Goal: Information Seeking & Learning: Find specific fact

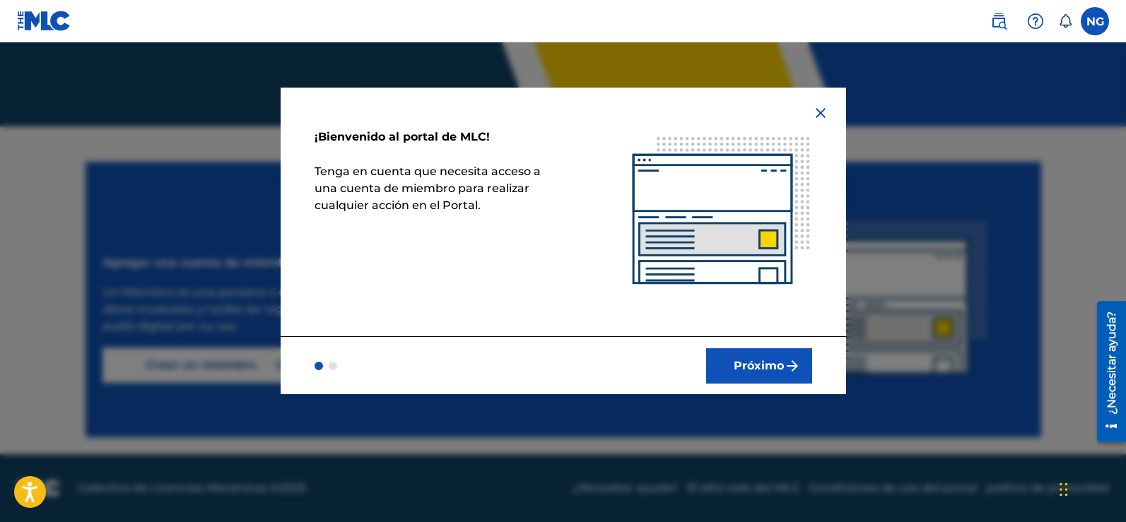
click at [770, 368] on font "Próximo" at bounding box center [759, 365] width 50 height 13
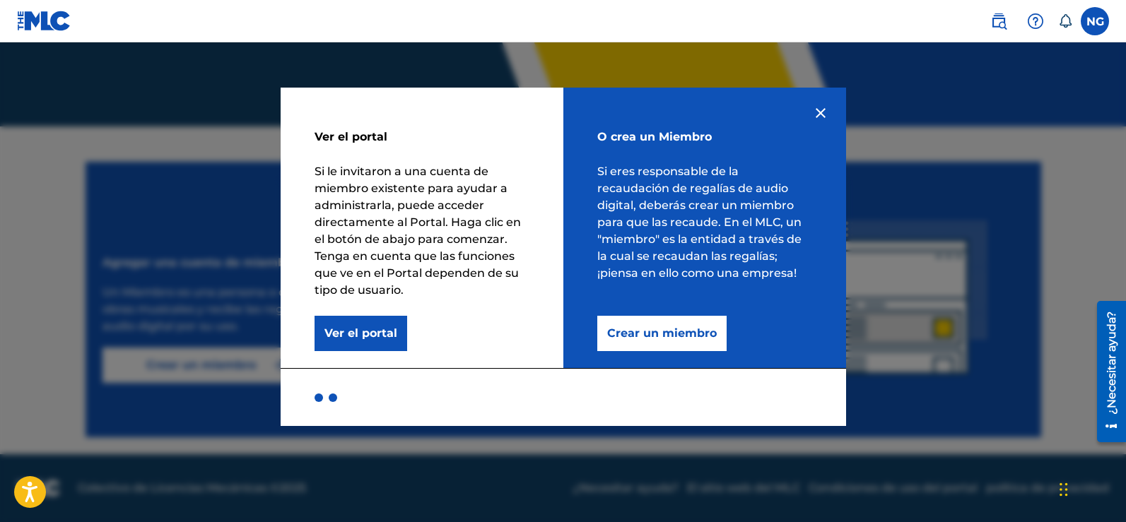
click at [369, 339] on font "Ver el portal" at bounding box center [360, 333] width 73 height 13
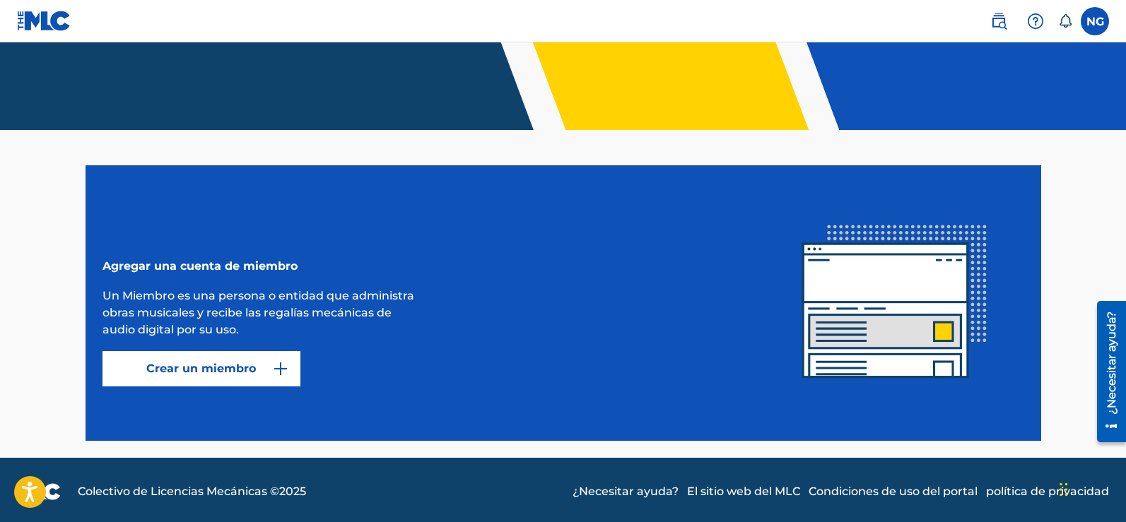
scroll to position [207, 0]
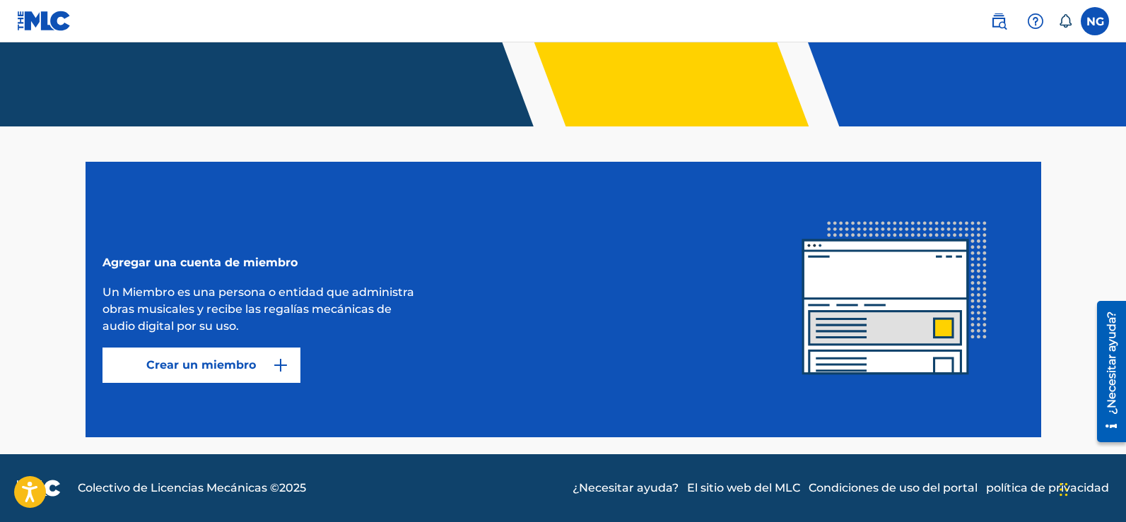
click at [1093, 21] on label at bounding box center [1095, 21] width 28 height 28
click at [1095, 21] on input "NG [PERSON_NAME] [EMAIL_ADDRESS][DOMAIN_NAME] Notification Preferences Perfil F…" at bounding box center [1095, 21] width 0 height 0
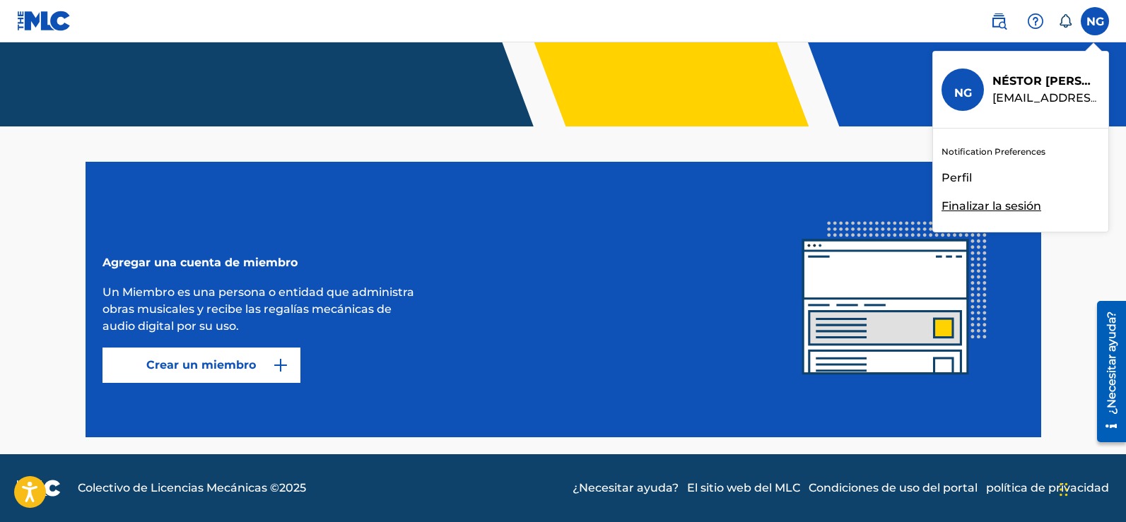
click at [949, 177] on font "Perfil" at bounding box center [956, 177] width 30 height 13
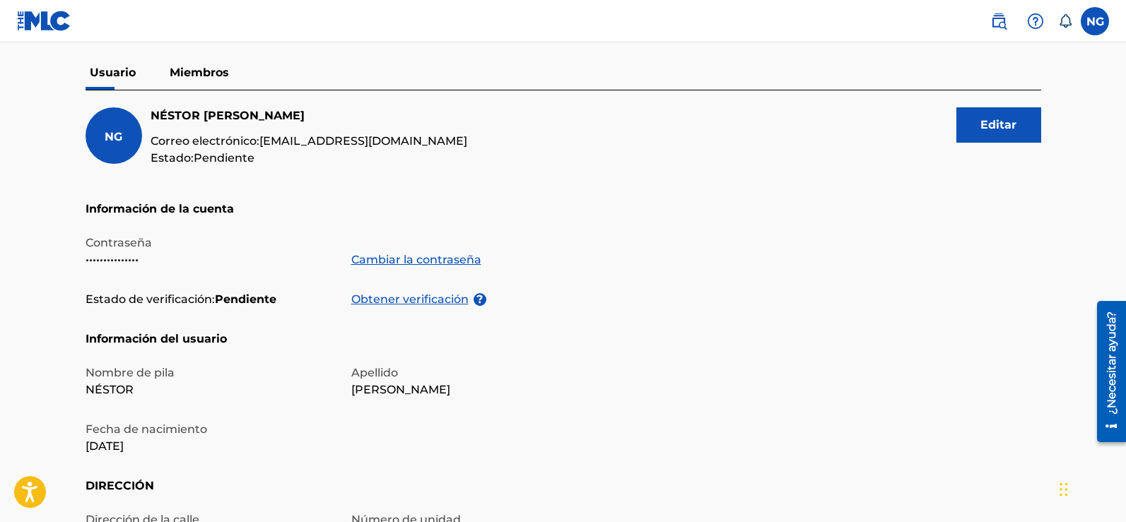
scroll to position [117, 0]
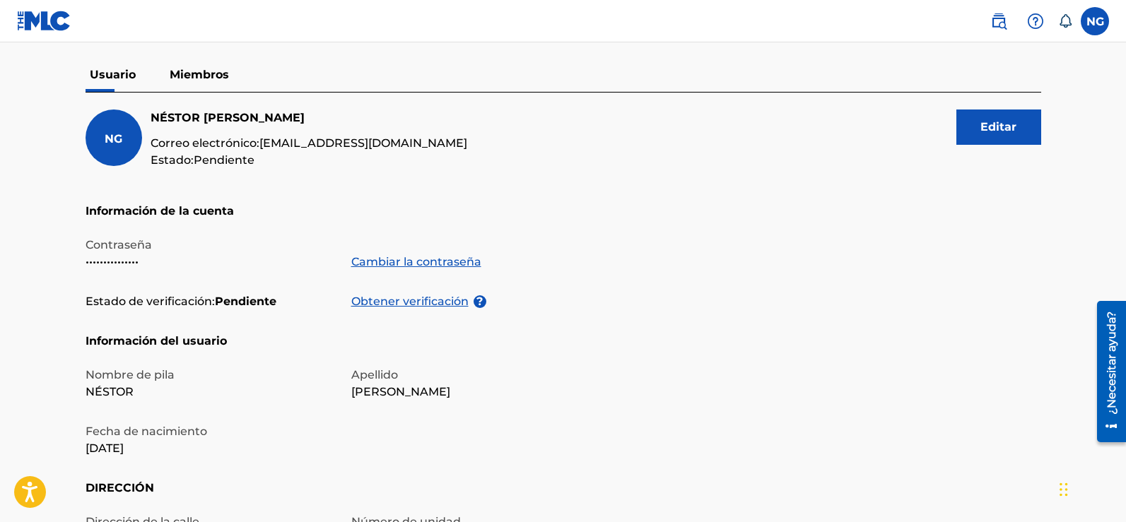
click at [223, 75] on font "Miembros" at bounding box center [199, 74] width 59 height 13
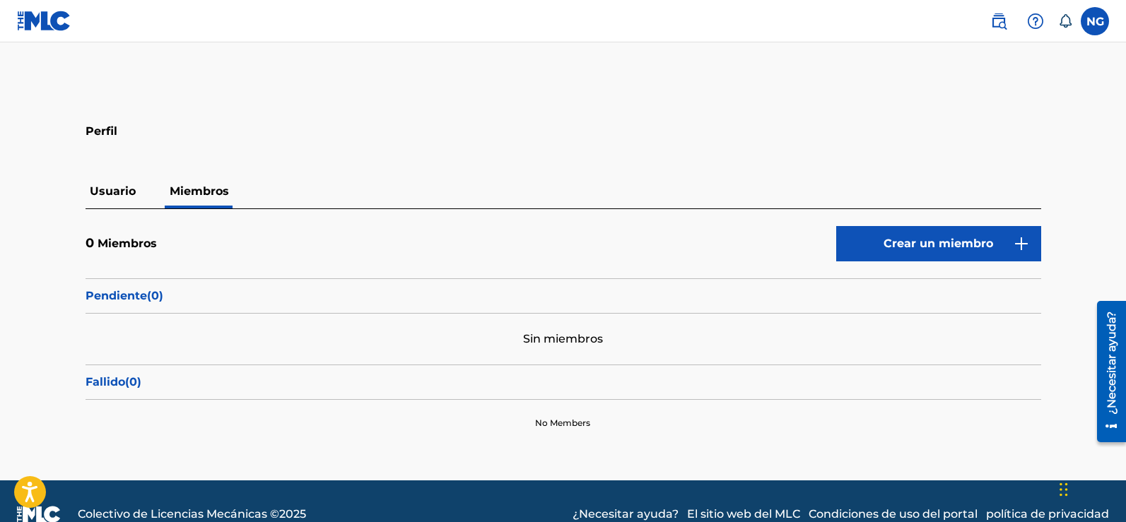
click at [100, 188] on font "Usuario" at bounding box center [113, 190] width 46 height 13
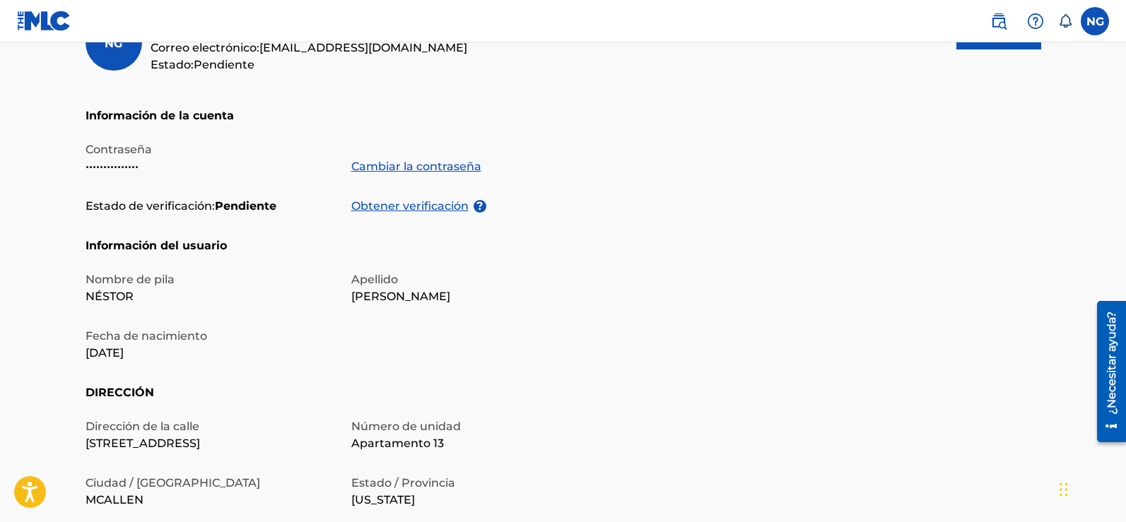
click at [546, 269] on h5 "Información del usuario" at bounding box center [564, 254] width 956 height 34
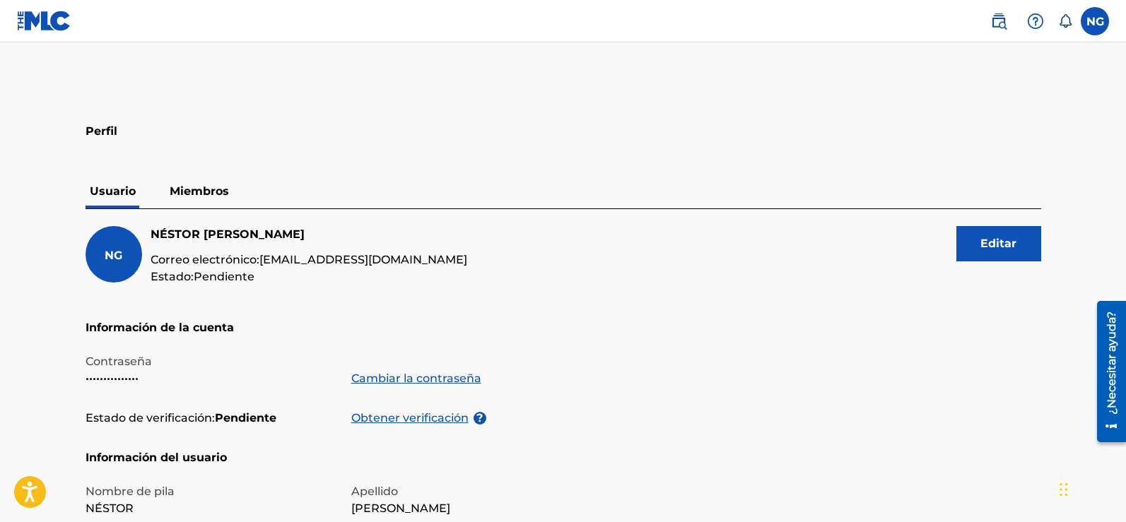
click at [1032, 21] on img at bounding box center [1035, 21] width 17 height 17
click at [1009, 20] on link at bounding box center [999, 21] width 28 height 28
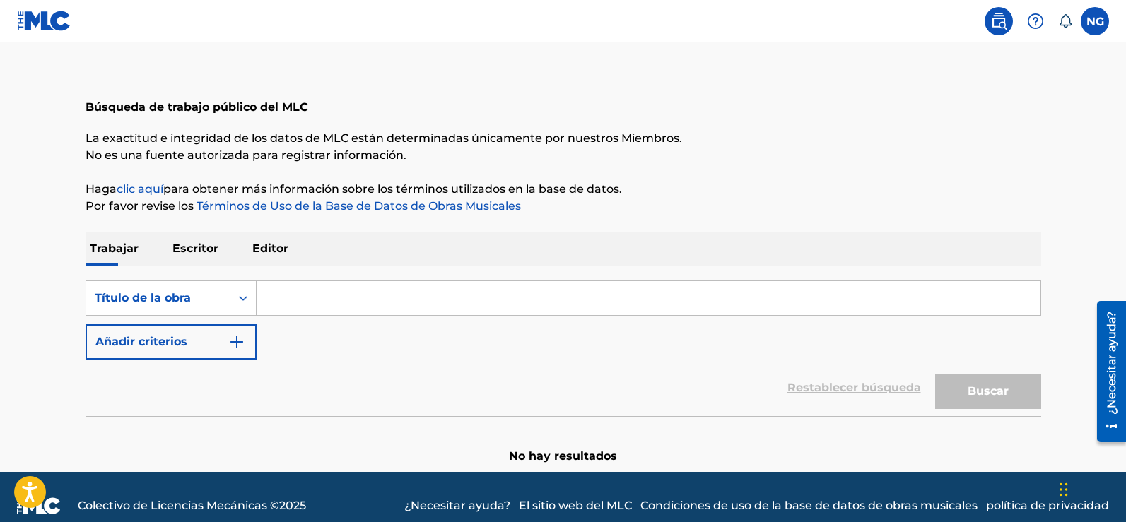
scroll to position [56, 0]
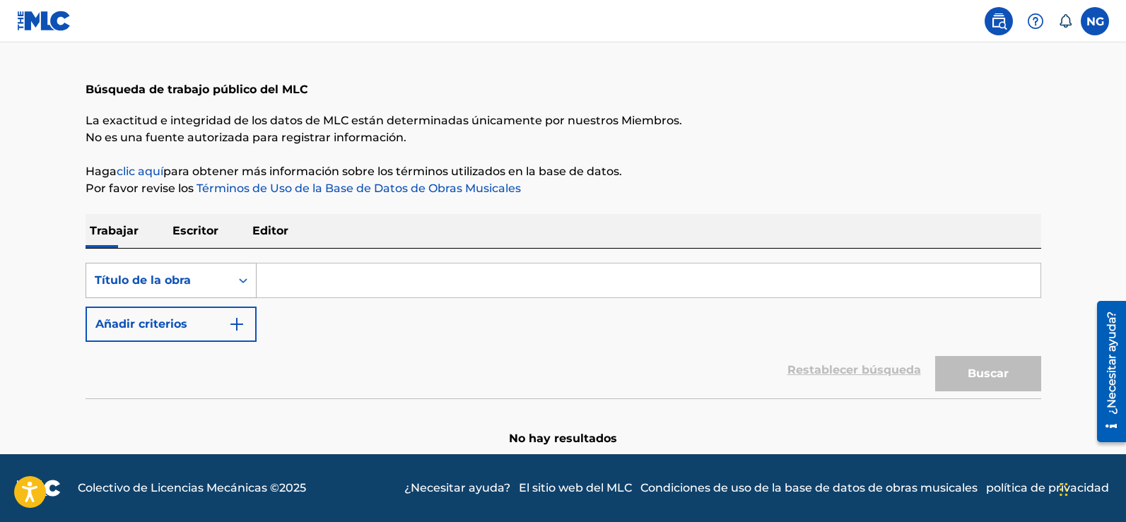
click at [242, 285] on icon "Formulario de búsqueda" at bounding box center [243, 281] width 14 height 14
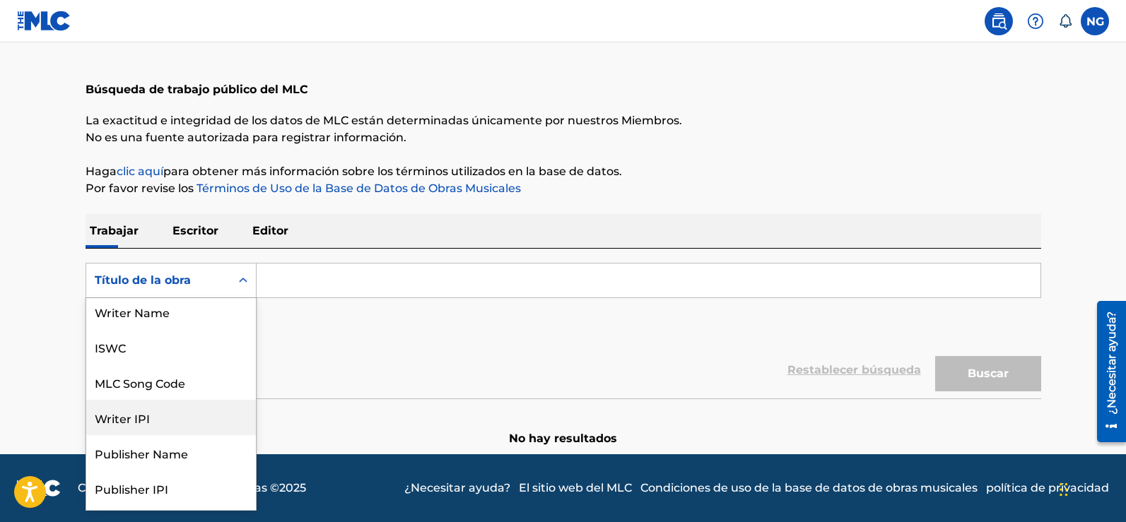
scroll to position [0, 0]
click at [295, 272] on input "Formulario de búsqueda" at bounding box center [649, 281] width 784 height 34
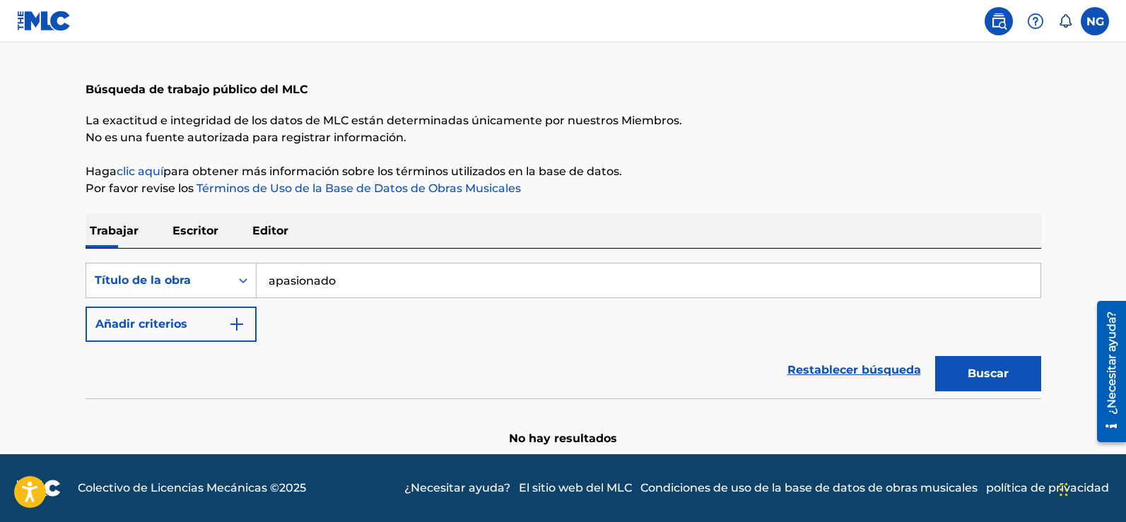
scroll to position [56, 0]
click at [145, 394] on div "Búsqueda con criterios 7f4169c8-7f77-4bee-980c-2e1254b37c2b Título de la obra a…" at bounding box center [564, 348] width 956 height 199
click at [980, 368] on font "Buscar" at bounding box center [988, 373] width 41 height 13
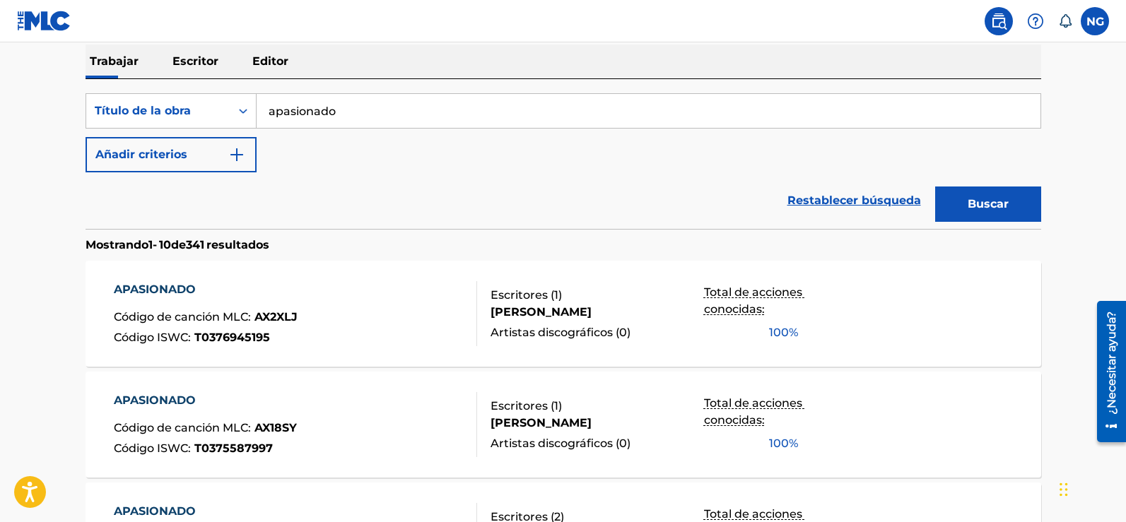
scroll to position [15, 0]
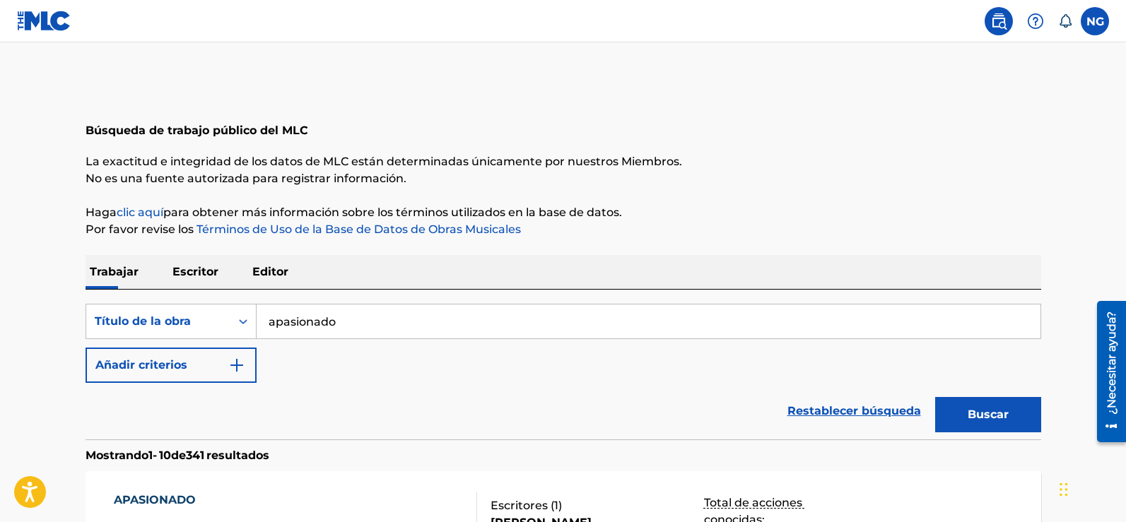
click at [274, 324] on input "apasionado" at bounding box center [649, 322] width 784 height 34
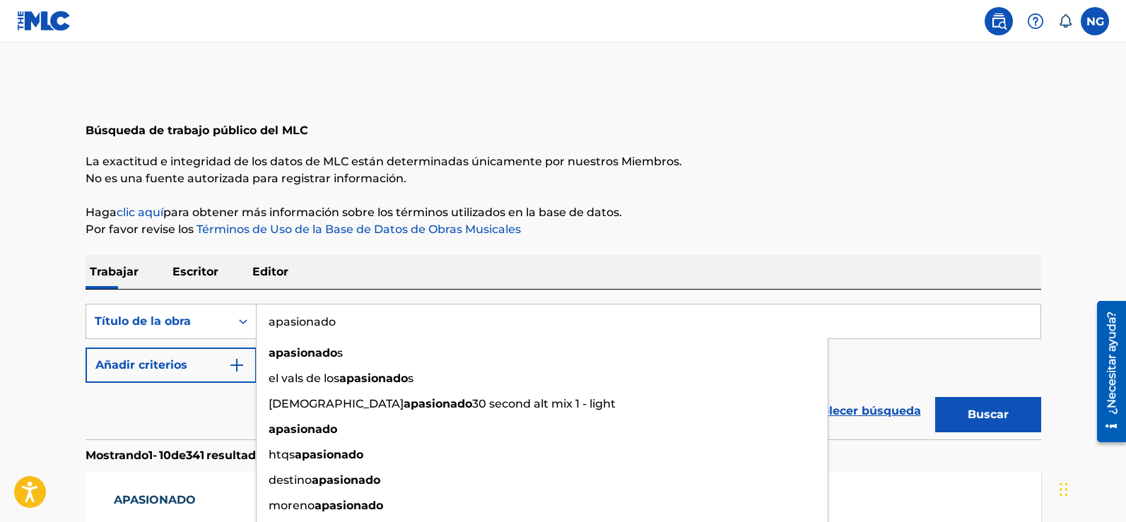
click at [269, 324] on input "apasionado" at bounding box center [649, 322] width 784 height 34
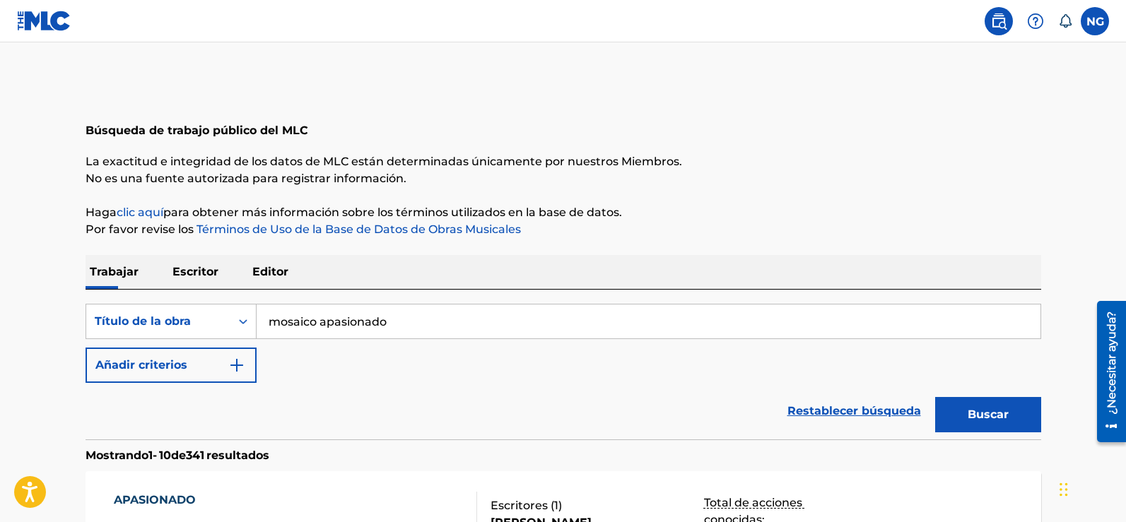
type input "mosaico apasionado"
click at [935, 397] on button "Buscar" at bounding box center [988, 414] width 106 height 35
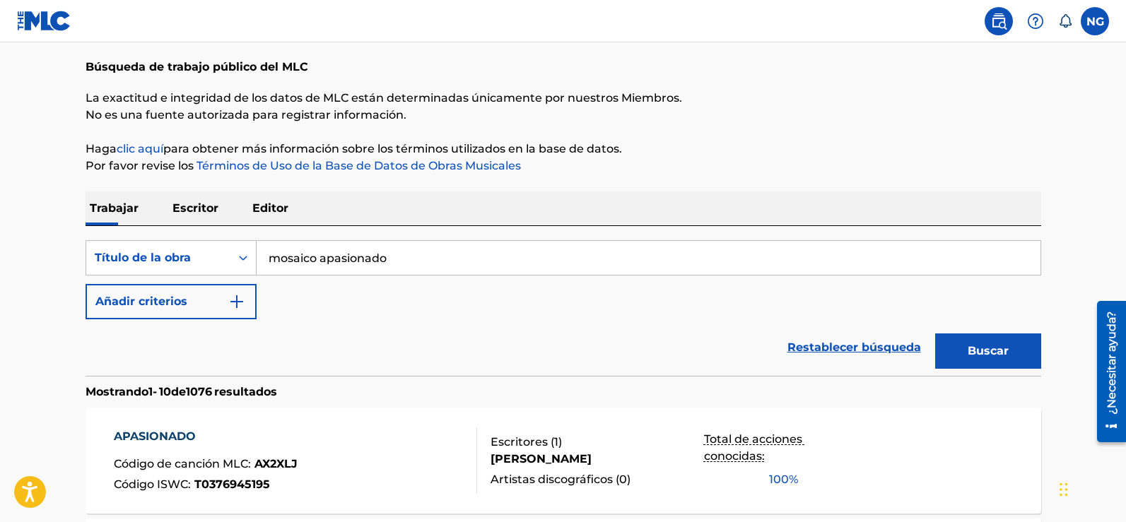
scroll to position [0, 0]
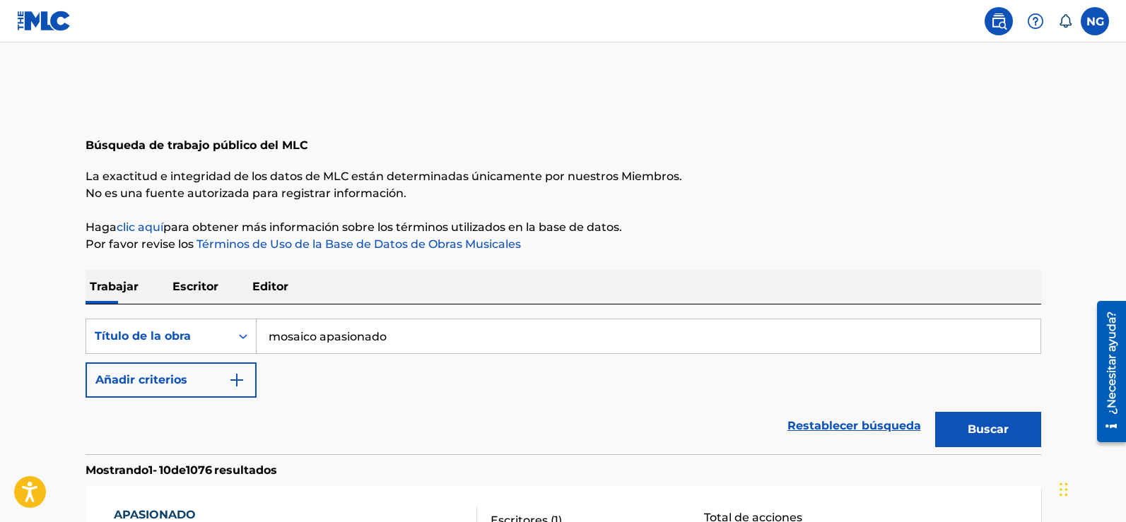
drag, startPoint x: 411, startPoint y: 339, endPoint x: 259, endPoint y: 346, distance: 152.8
click at [259, 346] on input "mosaico apasionado" at bounding box center [649, 336] width 784 height 34
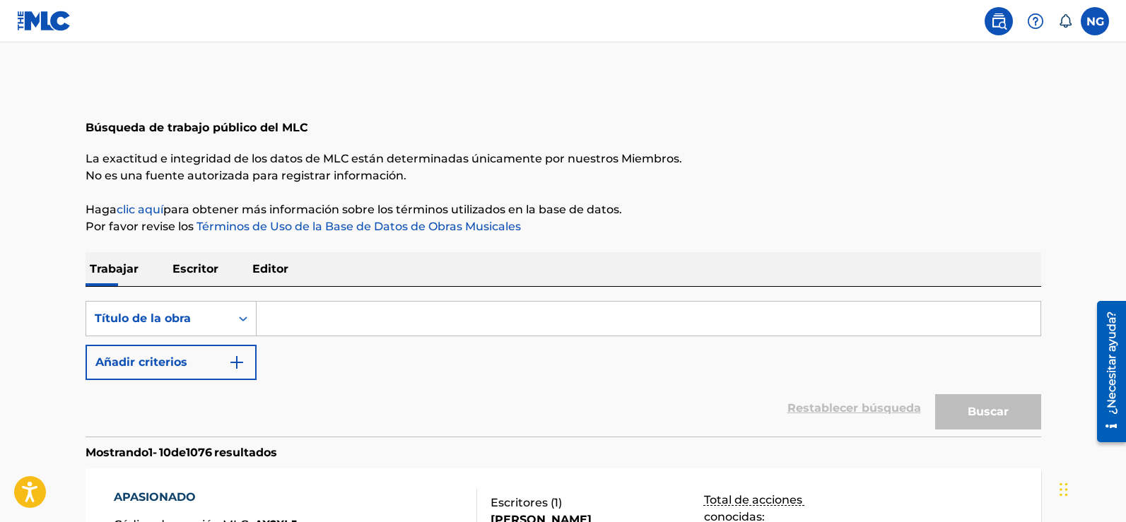
scroll to position [141, 0]
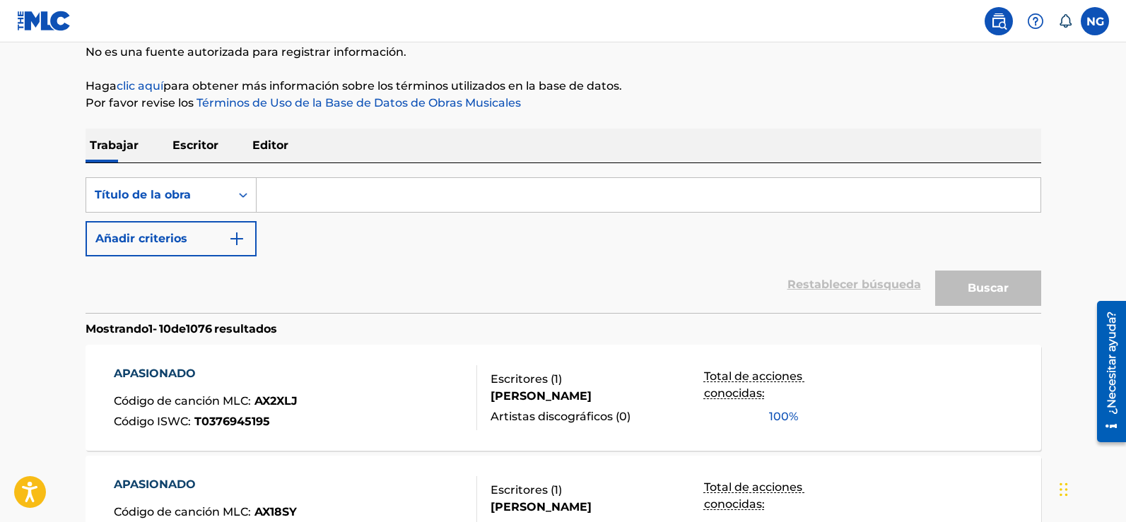
click at [297, 197] on input "Formulario de búsqueda" at bounding box center [649, 195] width 784 height 34
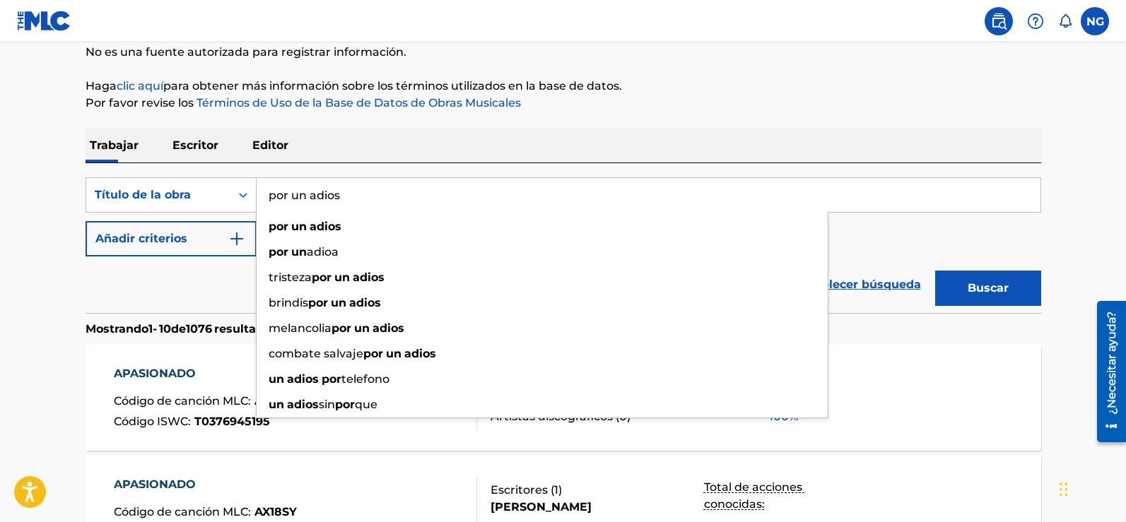
click at [935, 271] on button "Buscar" at bounding box center [988, 288] width 106 height 35
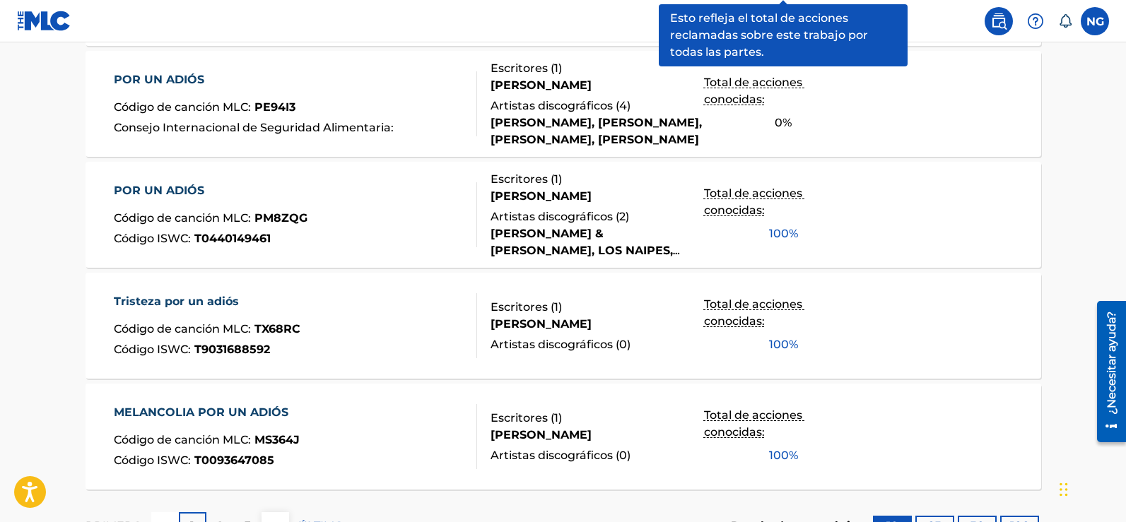
scroll to position [1216, 0]
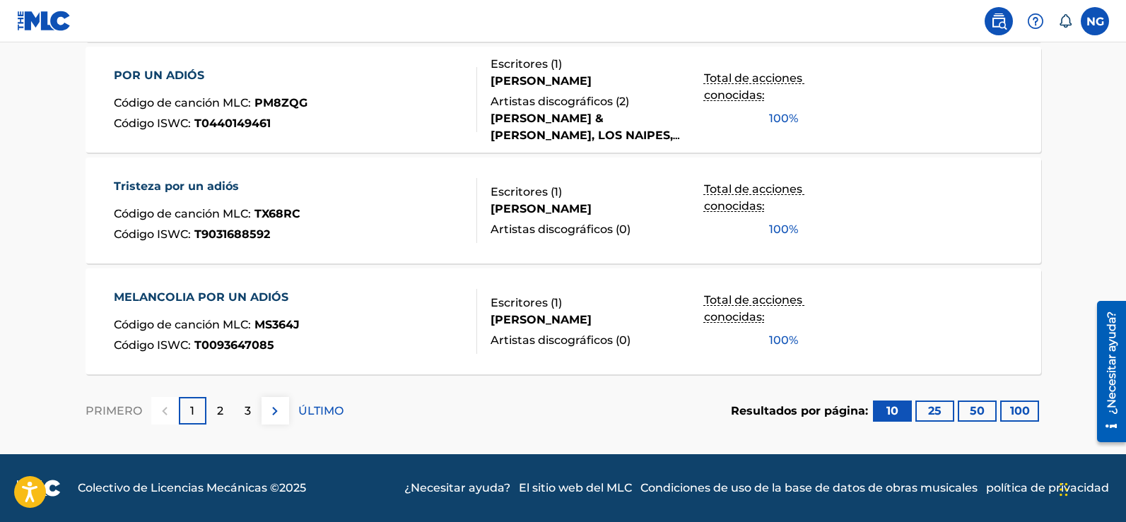
drag, startPoint x: 1130, startPoint y: 268, endPoint x: 4, endPoint y: 120, distance: 1135.5
click at [271, 412] on img at bounding box center [274, 411] width 17 height 17
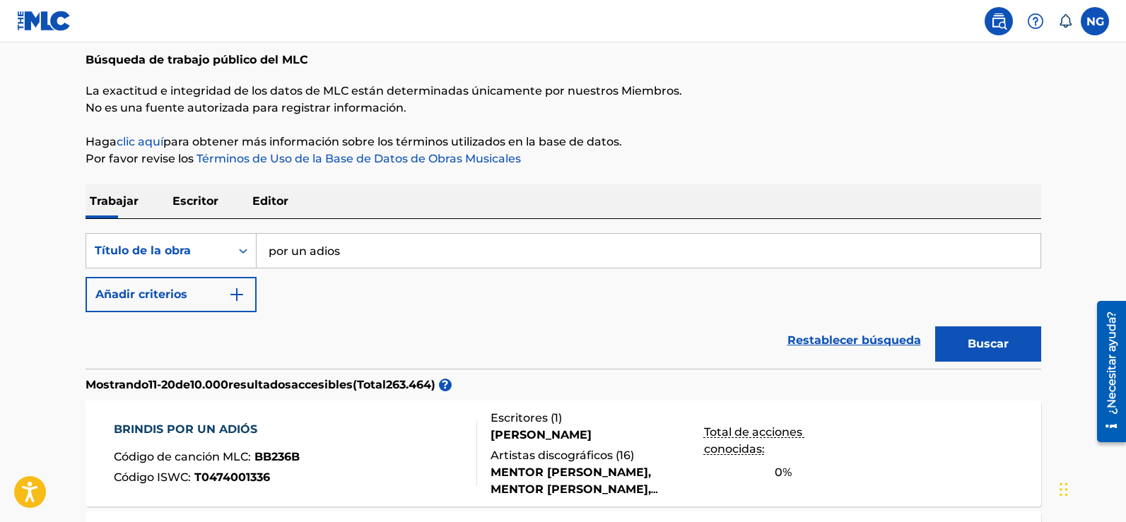
scroll to position [0, 0]
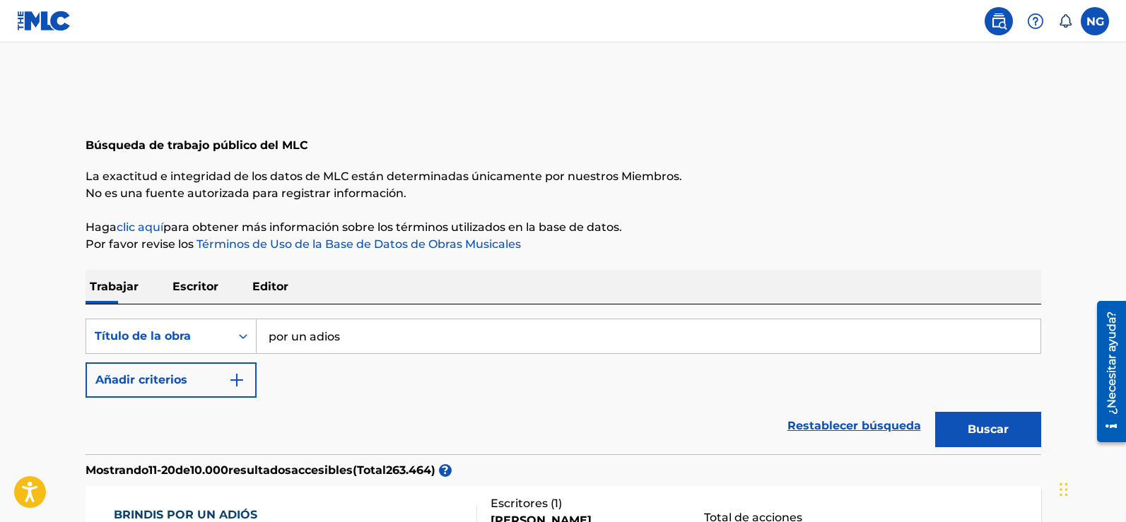
click at [363, 331] on input "por un adios" at bounding box center [649, 336] width 784 height 34
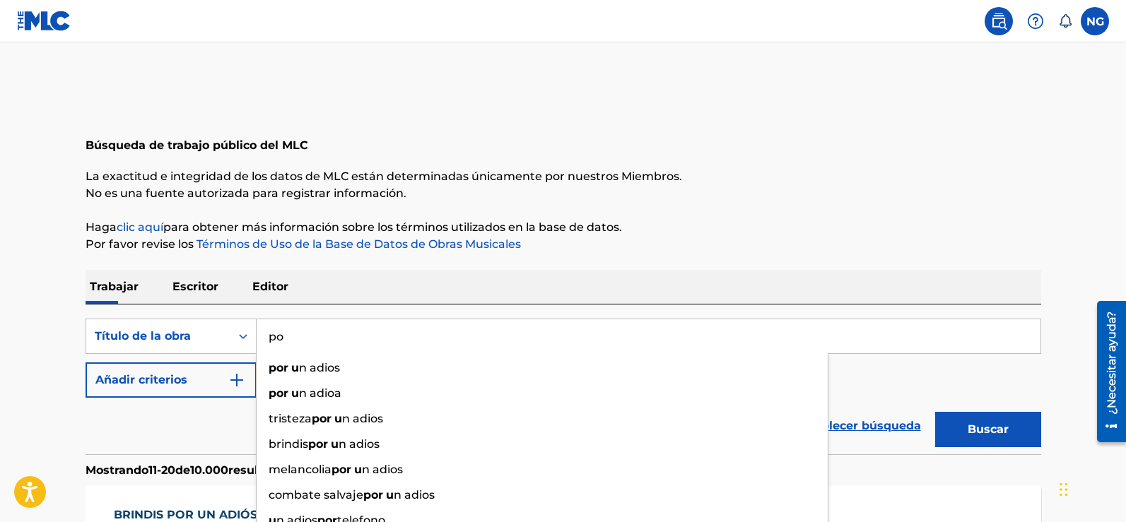
type input "p"
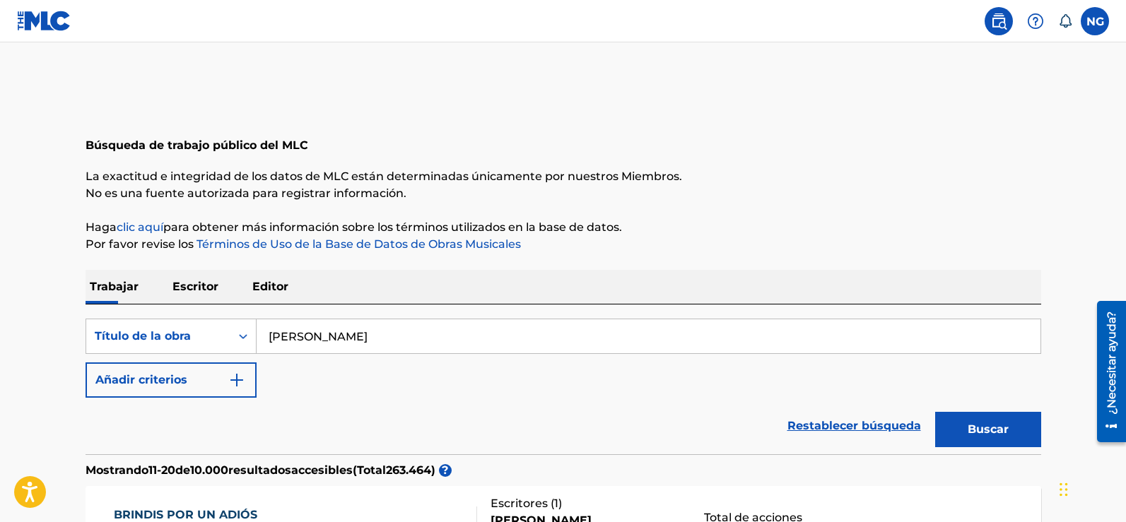
click at [935, 412] on button "Buscar" at bounding box center [988, 429] width 106 height 35
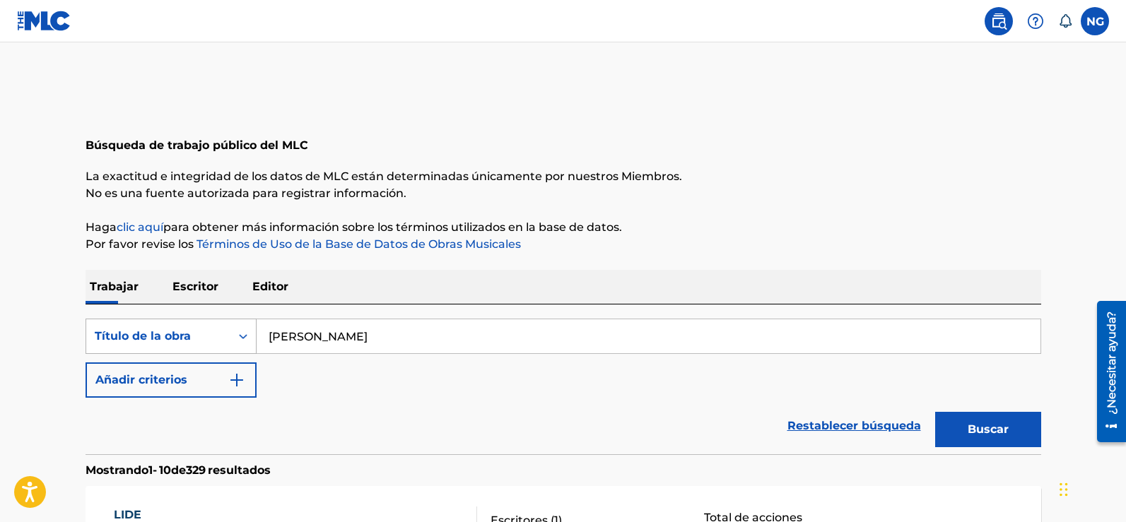
drag, startPoint x: 360, startPoint y: 340, endPoint x: 251, endPoint y: 338, distance: 108.9
click at [251, 338] on div "Búsqueda con criterios 7f4169c8-7f77-4bee-980c-2e1254b37c2b Título de la obra […" at bounding box center [564, 336] width 956 height 35
type input "[PERSON_NAME]"
click at [935, 412] on button "Buscar" at bounding box center [988, 429] width 106 height 35
click at [208, 337] on div "Título de la obra" at bounding box center [171, 336] width 171 height 35
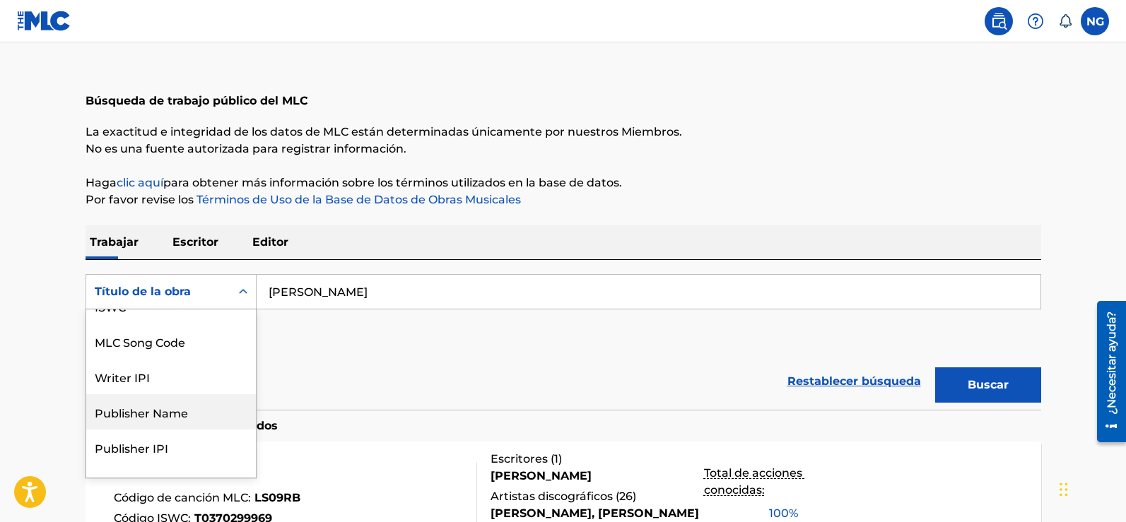
scroll to position [114, 0]
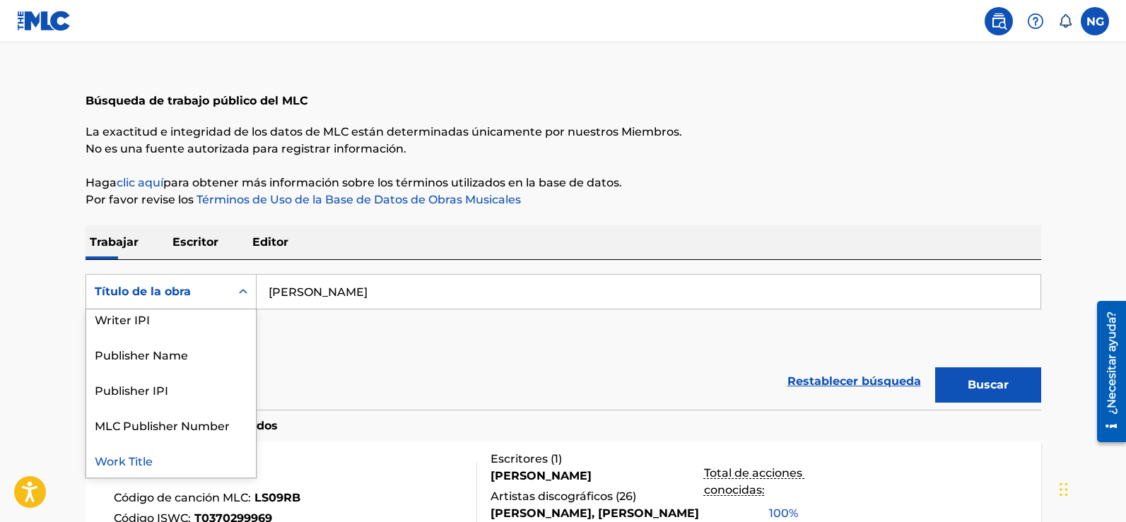
click at [139, 464] on div "Work Title" at bounding box center [171, 459] width 170 height 35
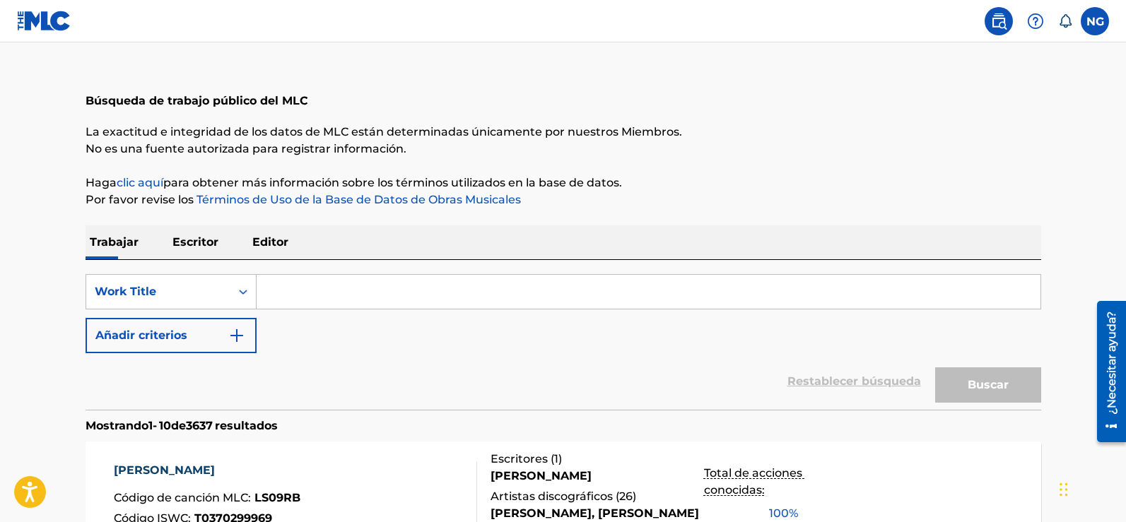
click at [341, 295] on input "Formulario de búsqueda" at bounding box center [649, 292] width 784 height 34
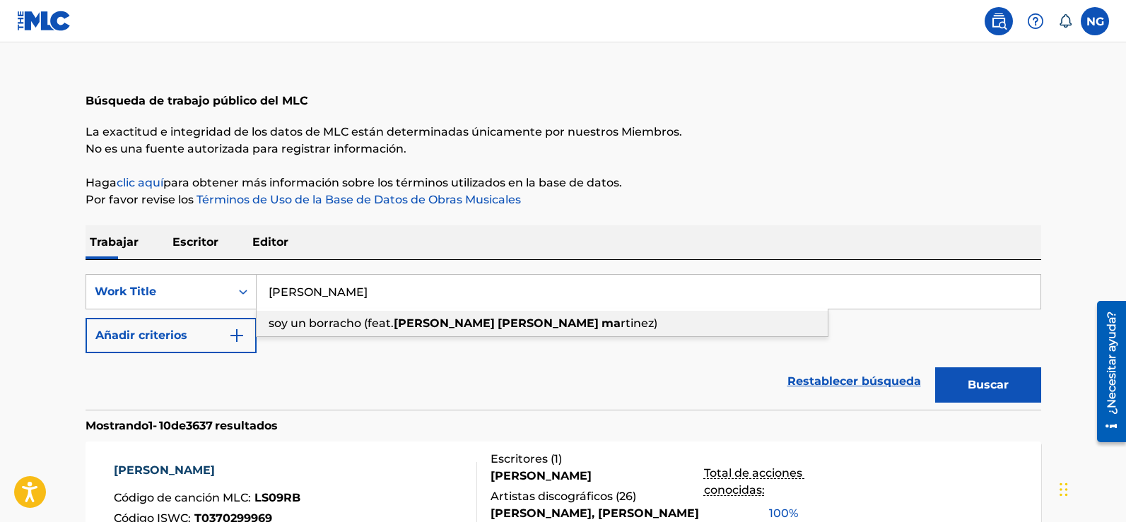
click at [358, 329] on span "soy un borracho (feat." at bounding box center [331, 323] width 125 height 13
type input "soy un borracho (feat. [PERSON_NAME])"
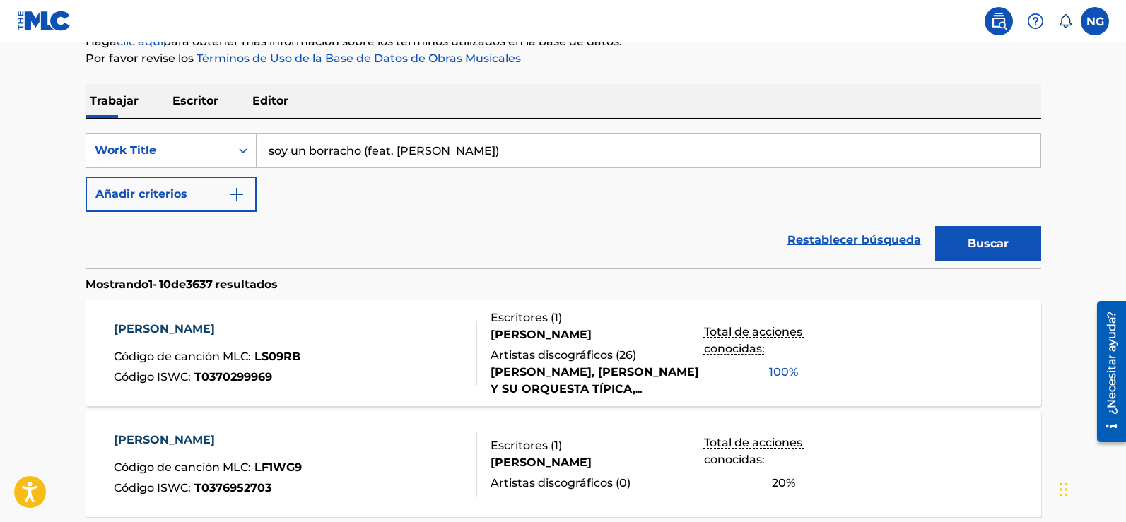
click at [977, 249] on font "Buscar" at bounding box center [988, 243] width 41 height 13
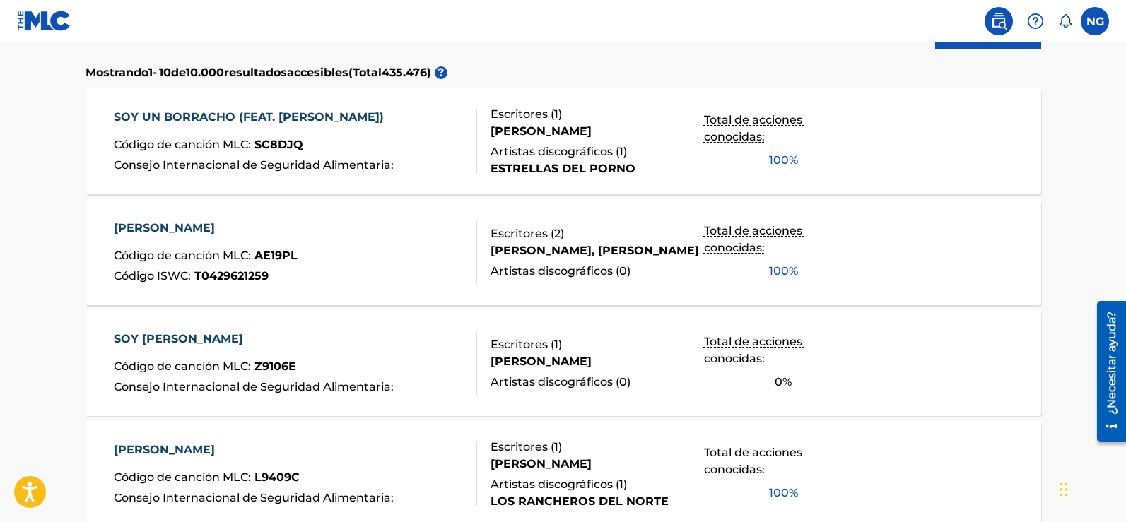
scroll to position [186, 0]
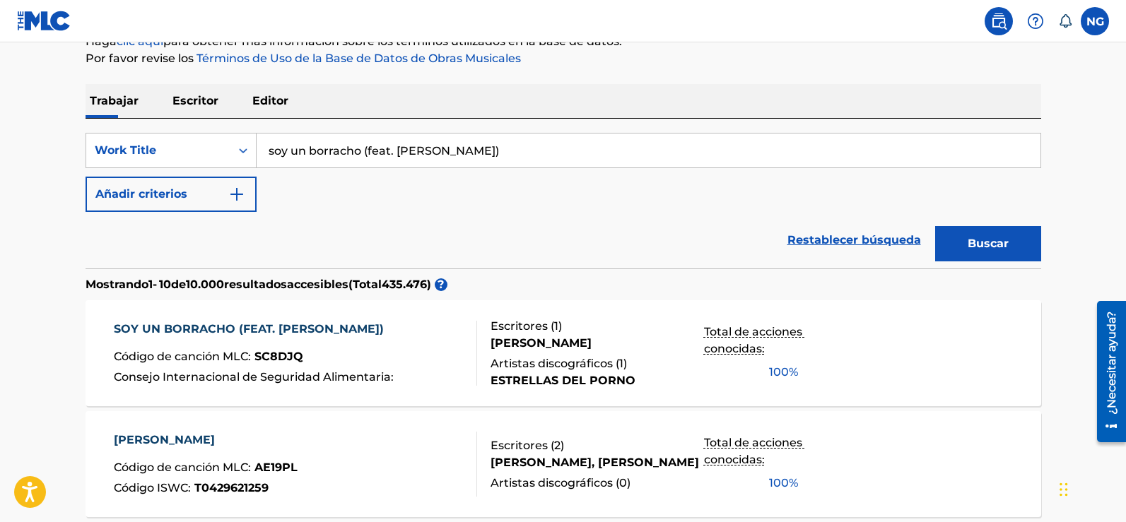
drag, startPoint x: 546, startPoint y: 151, endPoint x: 270, endPoint y: 158, distance: 276.4
click at [270, 158] on input "soy un borracho (feat. [PERSON_NAME])" at bounding box center [649, 151] width 784 height 34
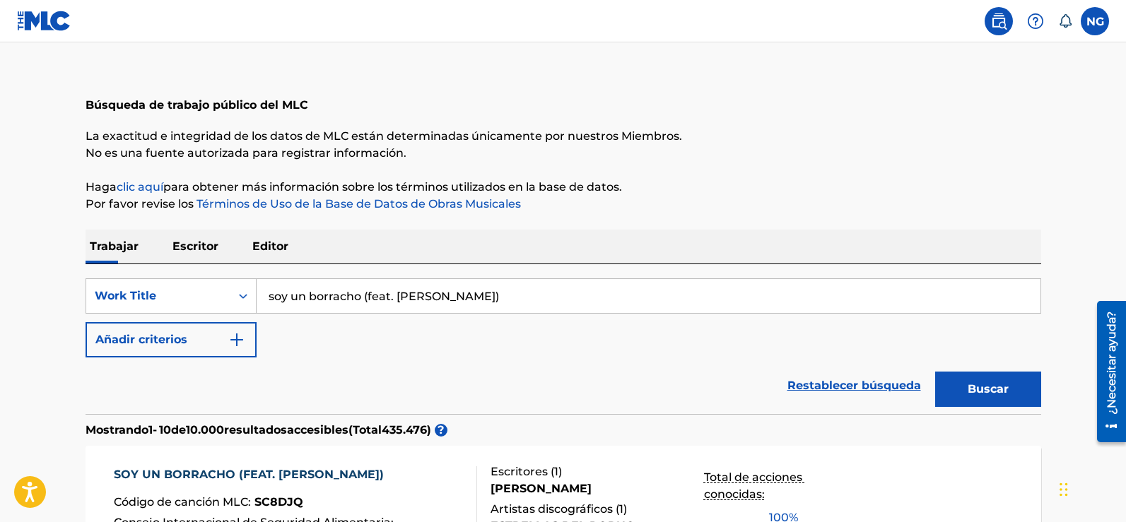
scroll to position [0, 0]
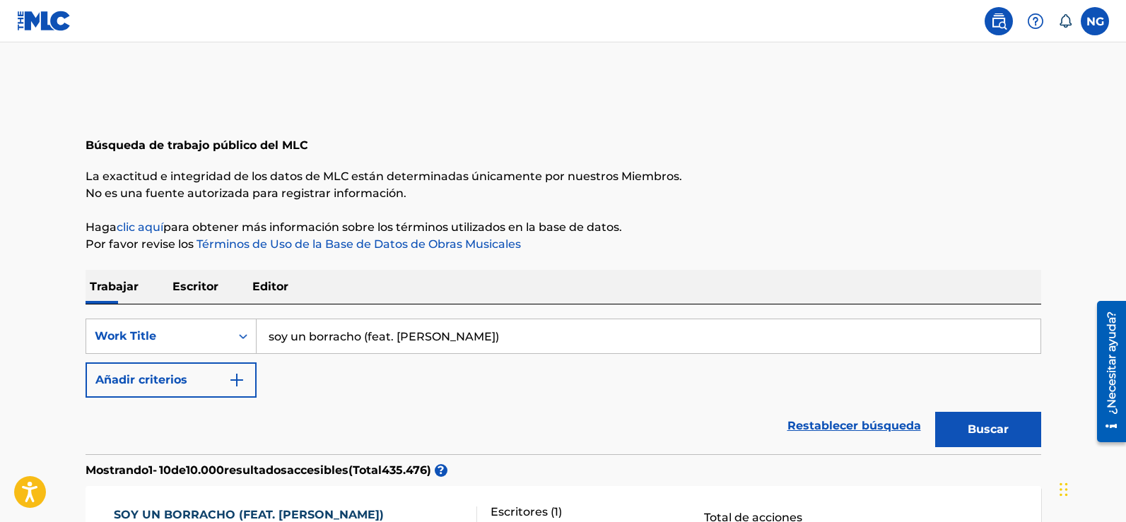
click at [1092, 28] on label at bounding box center [1095, 21] width 28 height 28
click at [1095, 21] on input "NG [PERSON_NAME] [EMAIL_ADDRESS][DOMAIN_NAME] Notification Preferences Perfil F…" at bounding box center [1095, 21] width 0 height 0
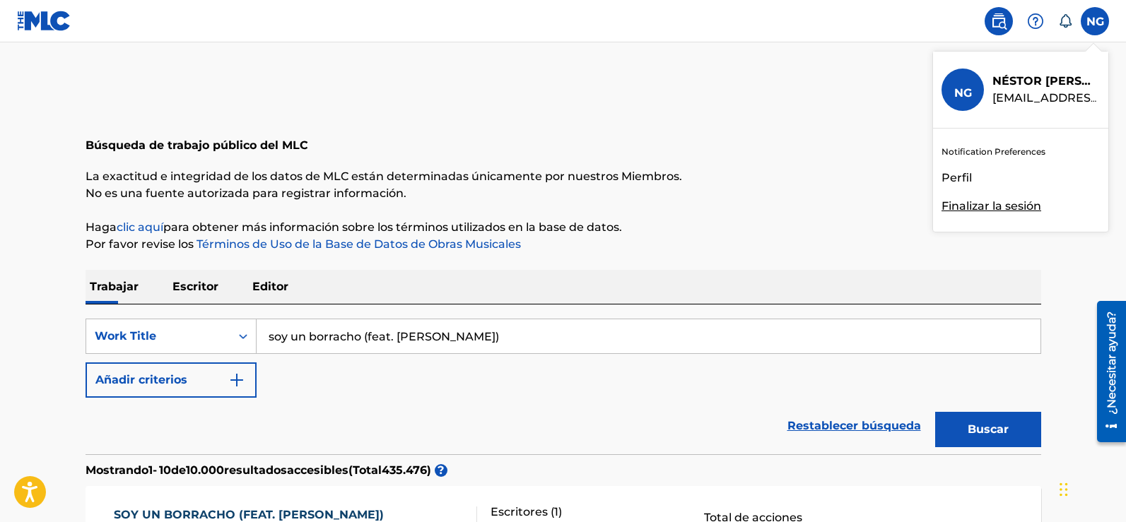
click at [962, 177] on font "Perfil" at bounding box center [956, 177] width 30 height 13
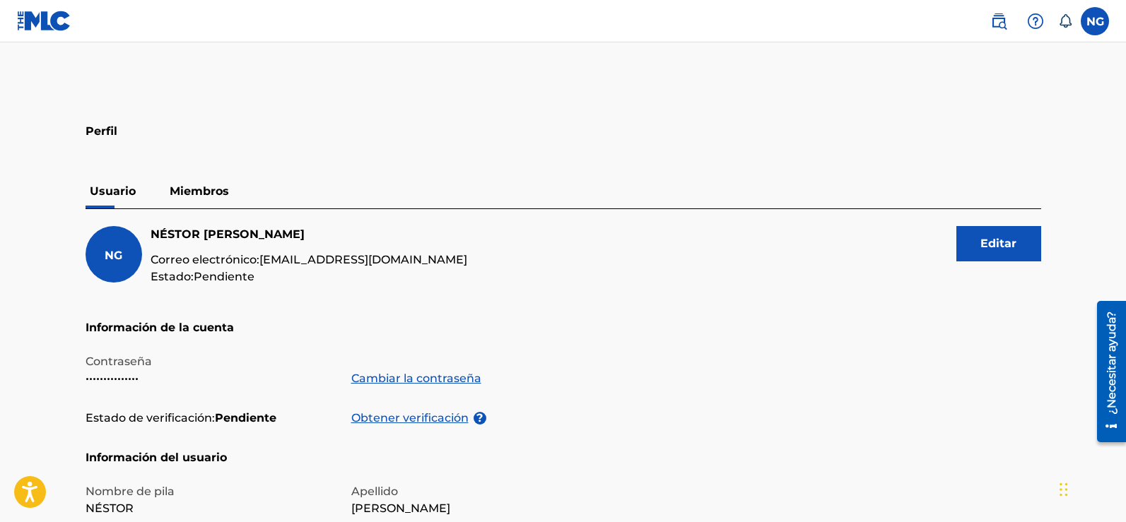
click at [40, 11] on img at bounding box center [44, 21] width 54 height 20
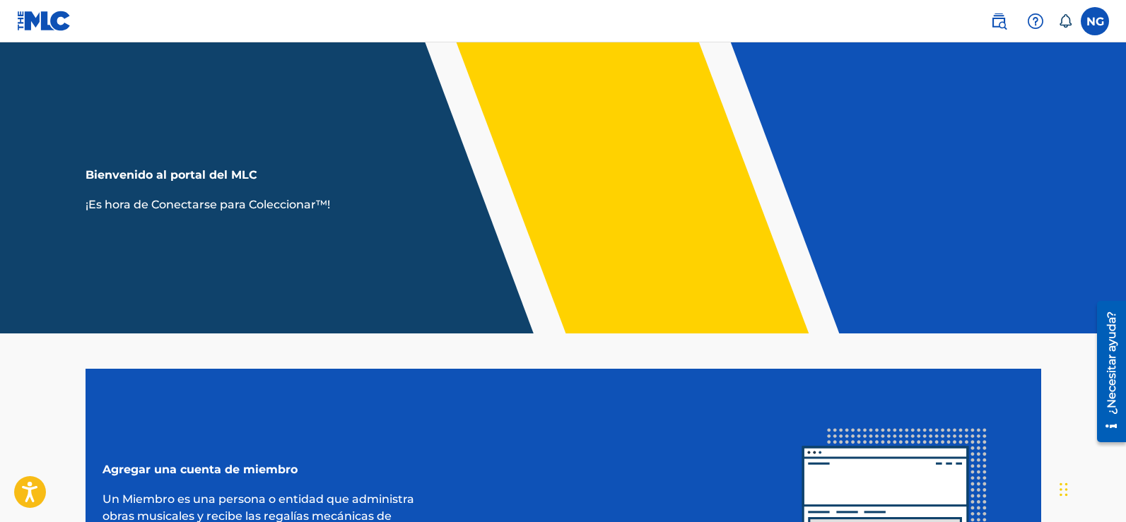
click at [1061, 23] on icon at bounding box center [1065, 20] width 12 height 13
click at [1035, 25] on img at bounding box center [1035, 21] width 17 height 17
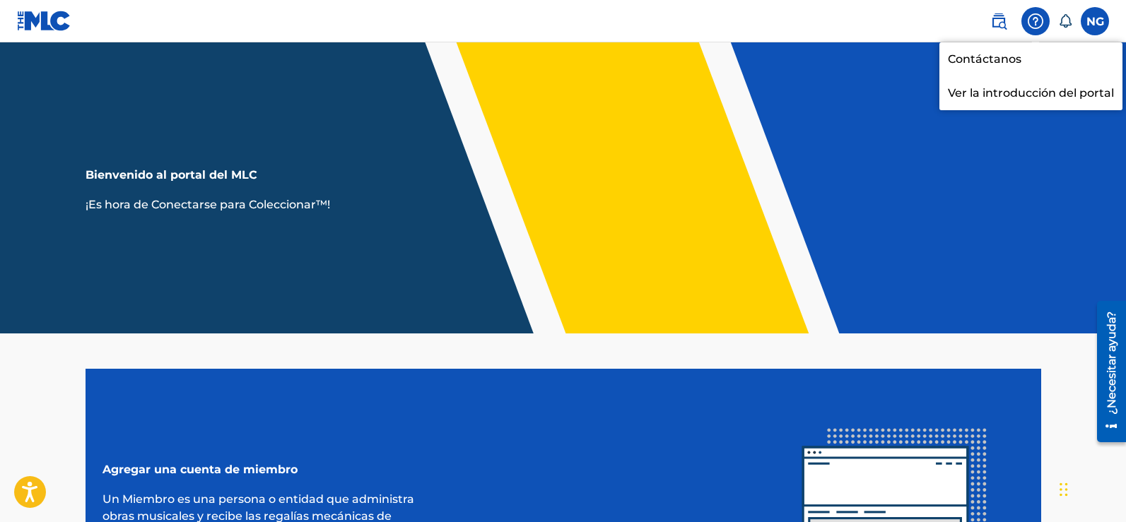
click at [1006, 29] on img at bounding box center [998, 21] width 17 height 17
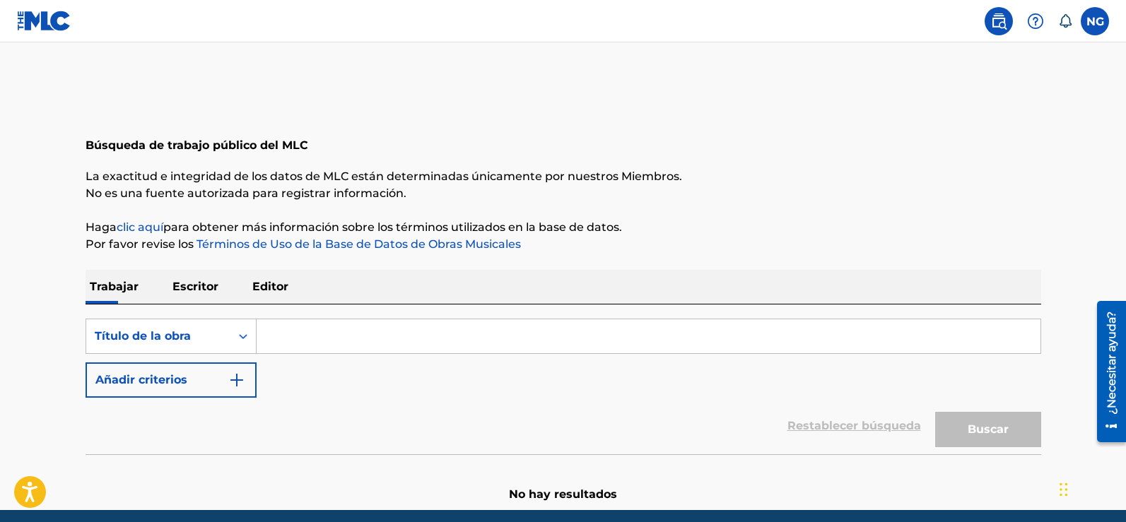
click at [273, 290] on font "Editor" at bounding box center [270, 286] width 36 height 13
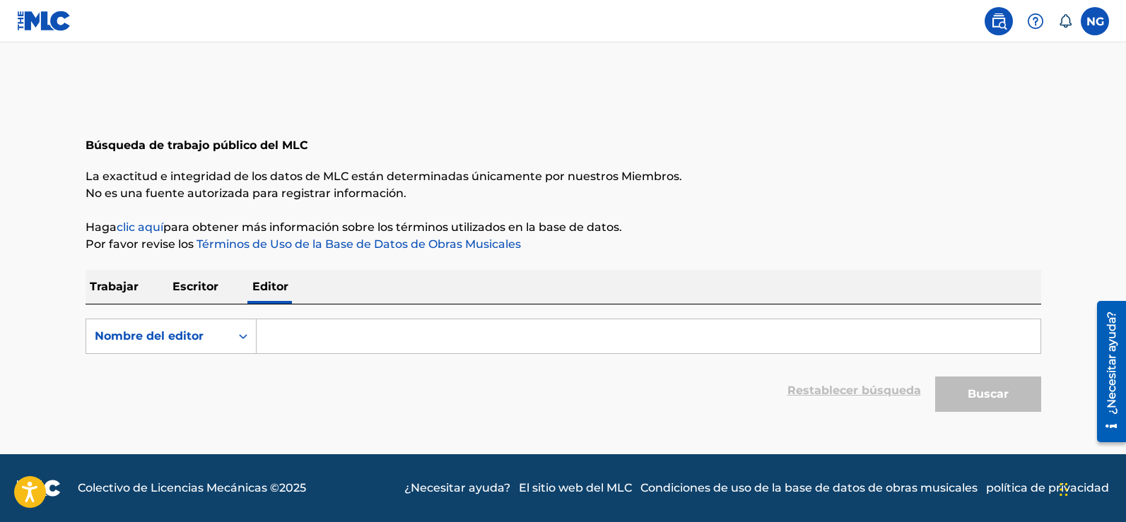
click at [219, 290] on p "Escritor" at bounding box center [195, 287] width 54 height 34
click at [116, 287] on font "Trabajar" at bounding box center [114, 286] width 49 height 13
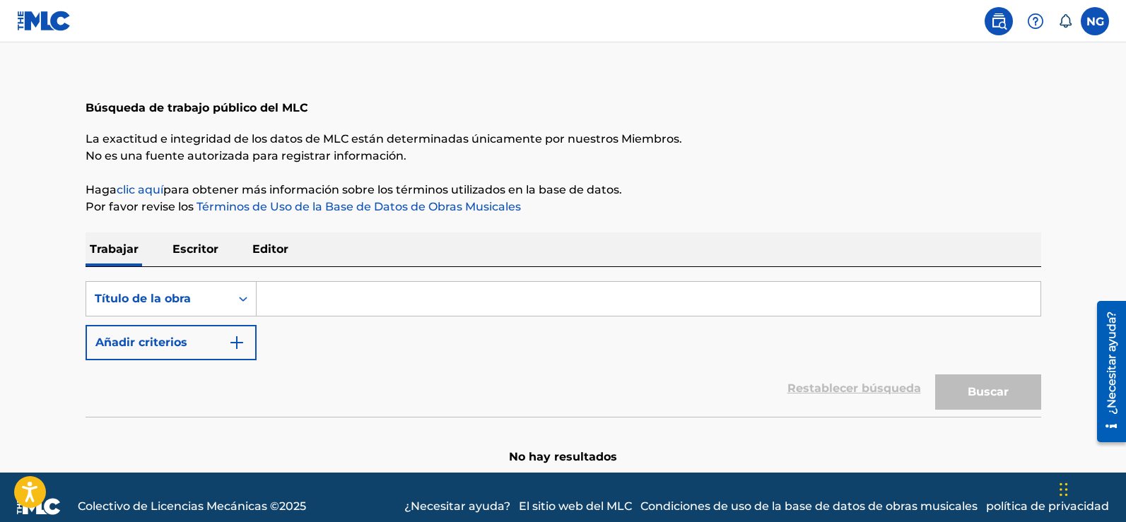
scroll to position [56, 0]
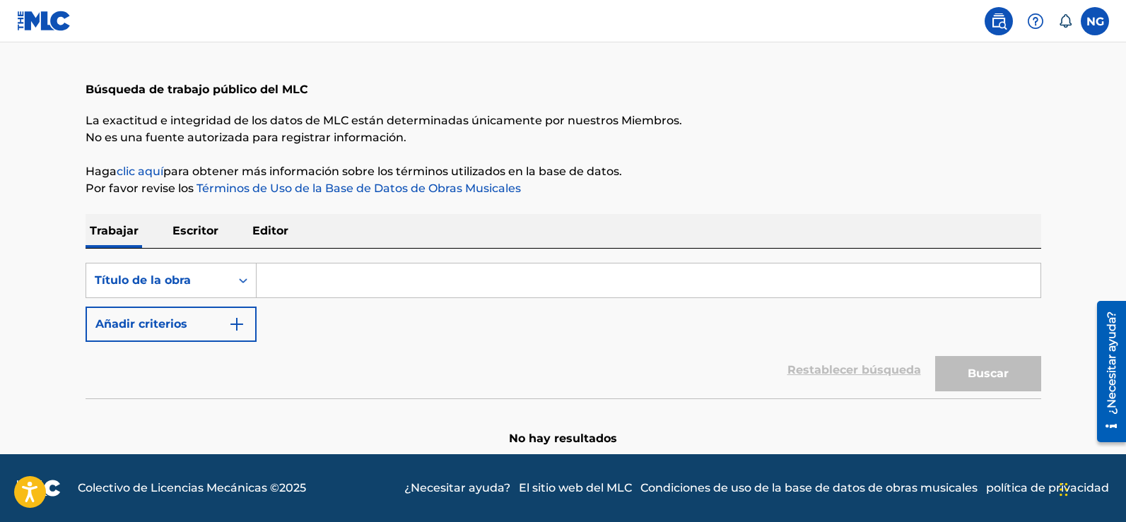
click at [435, 368] on div "Restablecer búsqueda Buscar" at bounding box center [564, 370] width 956 height 57
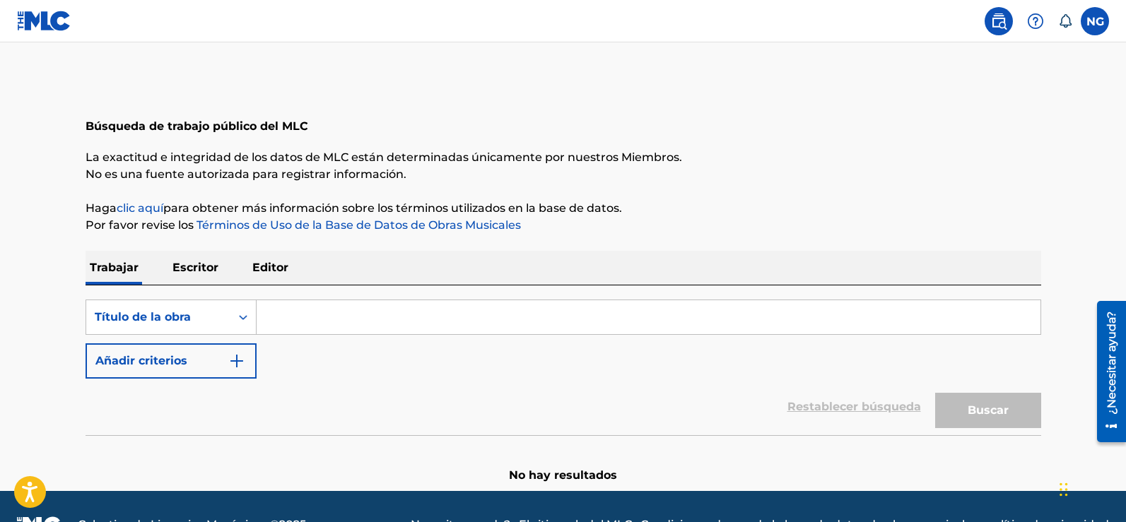
scroll to position [0, 0]
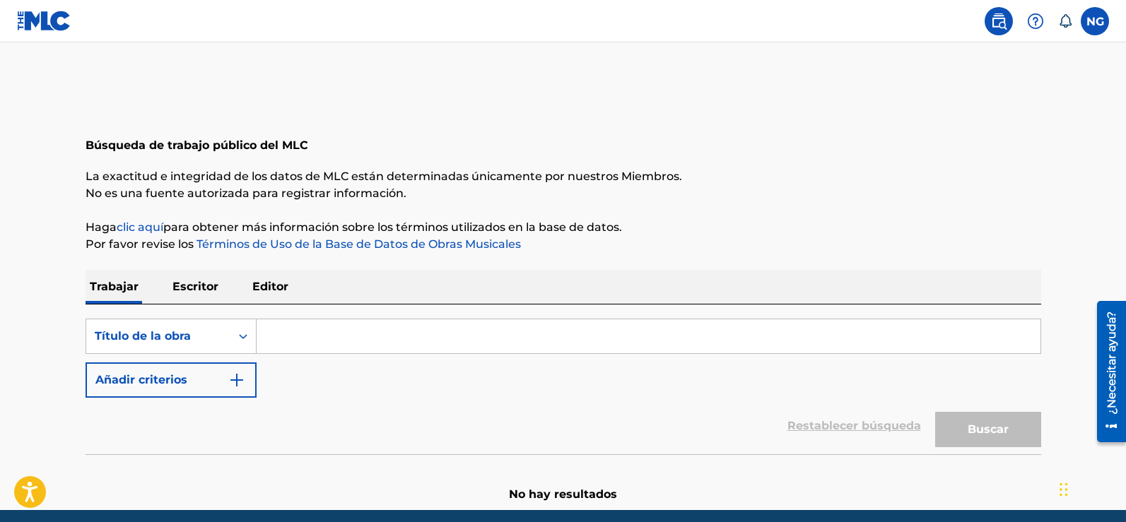
click at [1098, 28] on label at bounding box center [1095, 21] width 28 height 28
click at [1095, 21] on input "NG [PERSON_NAME] [EMAIL_ADDRESS][DOMAIN_NAME] Notification Preferences Perfil F…" at bounding box center [1095, 21] width 0 height 0
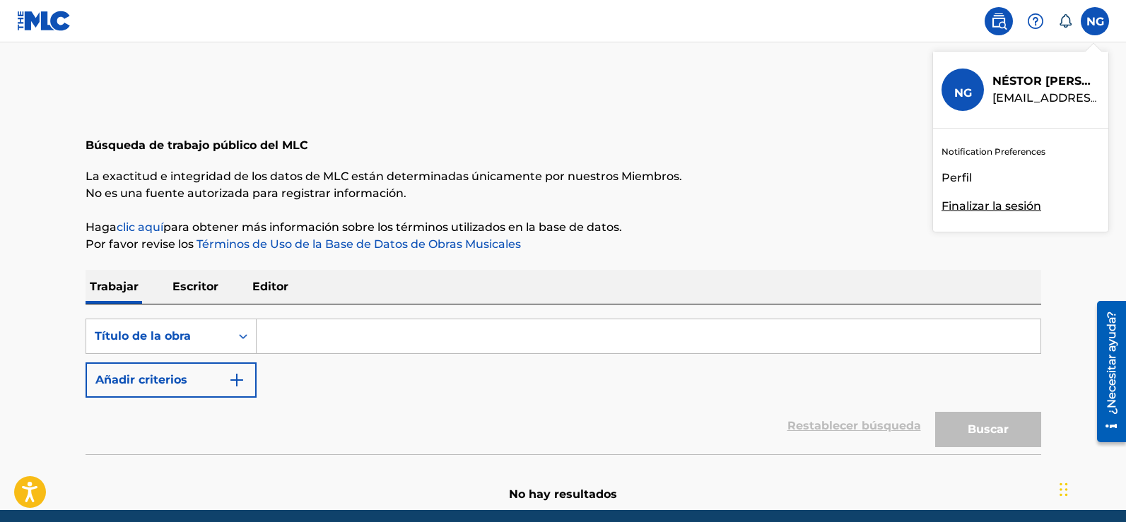
click at [965, 93] on font "NG" at bounding box center [963, 92] width 18 height 13
click at [1095, 21] on input "NG [PERSON_NAME] [EMAIL_ADDRESS][DOMAIN_NAME] Notification Preferences Perfil F…" at bounding box center [1095, 21] width 0 height 0
click at [963, 181] on font "Perfil" at bounding box center [956, 177] width 30 height 13
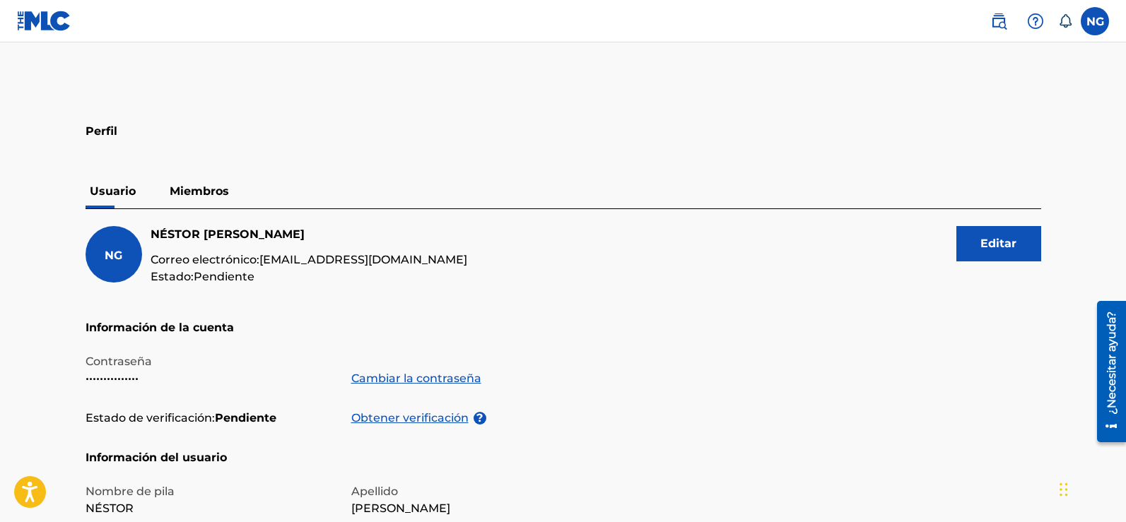
click at [1060, 495] on div "Widget de chat" at bounding box center [1090, 488] width 71 height 68
click at [1091, 27] on label at bounding box center [1095, 21] width 28 height 28
click at [1095, 21] on input "NG [PERSON_NAME] [EMAIL_ADDRESS][DOMAIN_NAME] Notification Preferences Perfil F…" at bounding box center [1095, 21] width 0 height 0
click at [1092, 18] on div "NG NG [PERSON_NAME] [EMAIL_ADDRESS][DOMAIN_NAME] Notification Preferences Perfi…" at bounding box center [1095, 21] width 28 height 28
click at [1000, 20] on img at bounding box center [998, 21] width 17 height 17
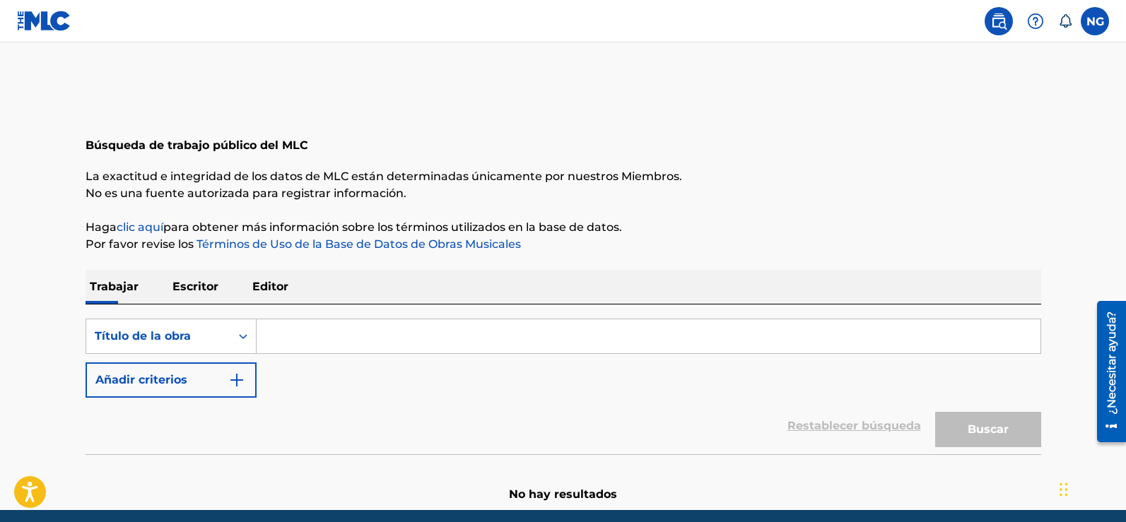
click at [1105, 19] on label at bounding box center [1095, 21] width 28 height 28
click at [1095, 21] on input "NG [PERSON_NAME] [EMAIL_ADDRESS][DOMAIN_NAME] Notification Preferences Perfil F…" at bounding box center [1095, 21] width 0 height 0
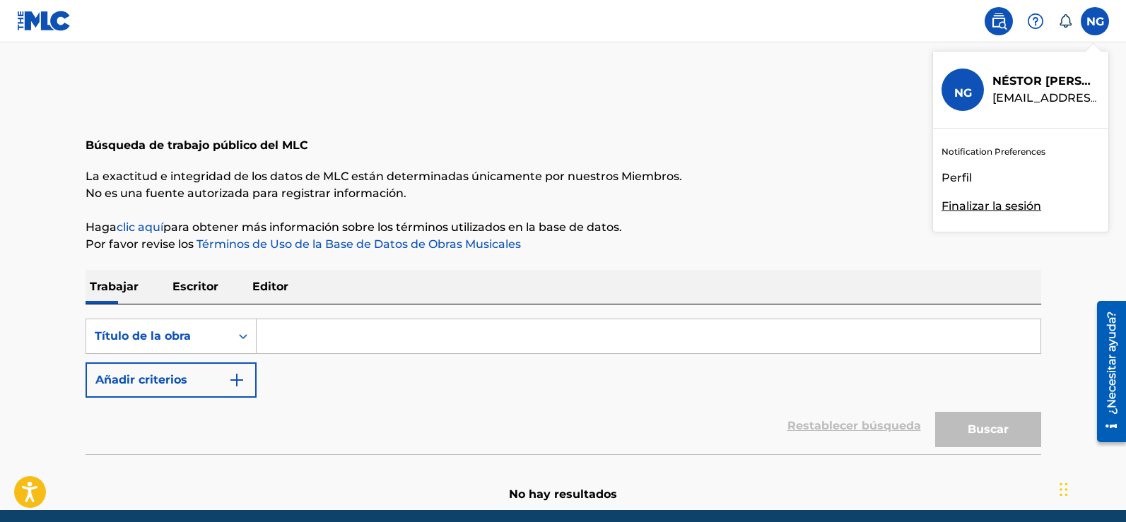
click at [960, 177] on font "Perfil" at bounding box center [956, 177] width 30 height 13
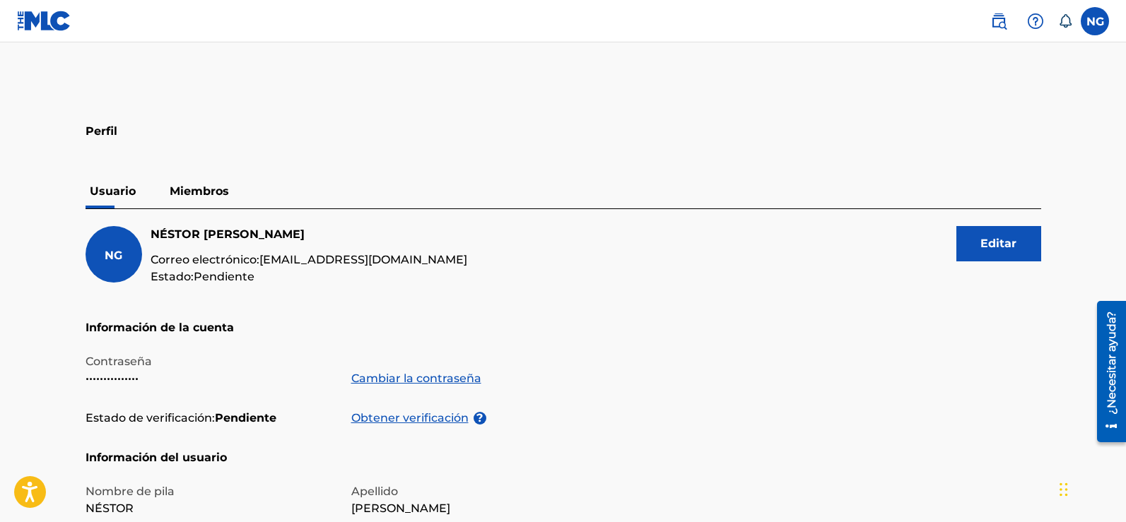
click at [998, 30] on link at bounding box center [999, 21] width 28 height 28
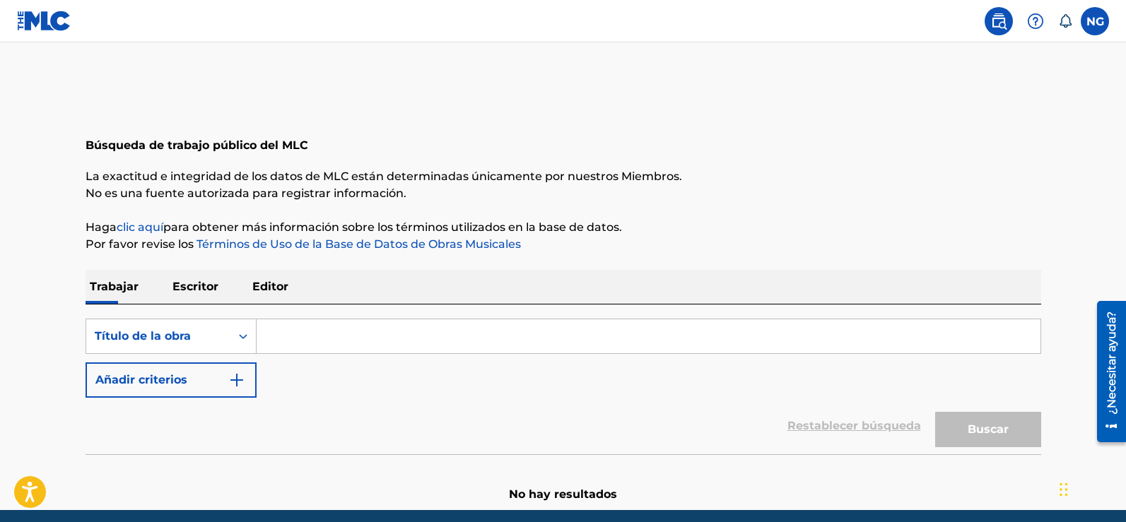
click at [1027, 27] on img at bounding box center [1035, 21] width 17 height 17
click at [852, 95] on div "Búsqueda de trabajo público del MLC" at bounding box center [564, 129] width 956 height 103
click at [1105, 22] on label at bounding box center [1095, 21] width 28 height 28
click at [1095, 21] on input "NG [PERSON_NAME] [EMAIL_ADDRESS][DOMAIN_NAME] Notification Preferences Perfil F…" at bounding box center [1095, 21] width 0 height 0
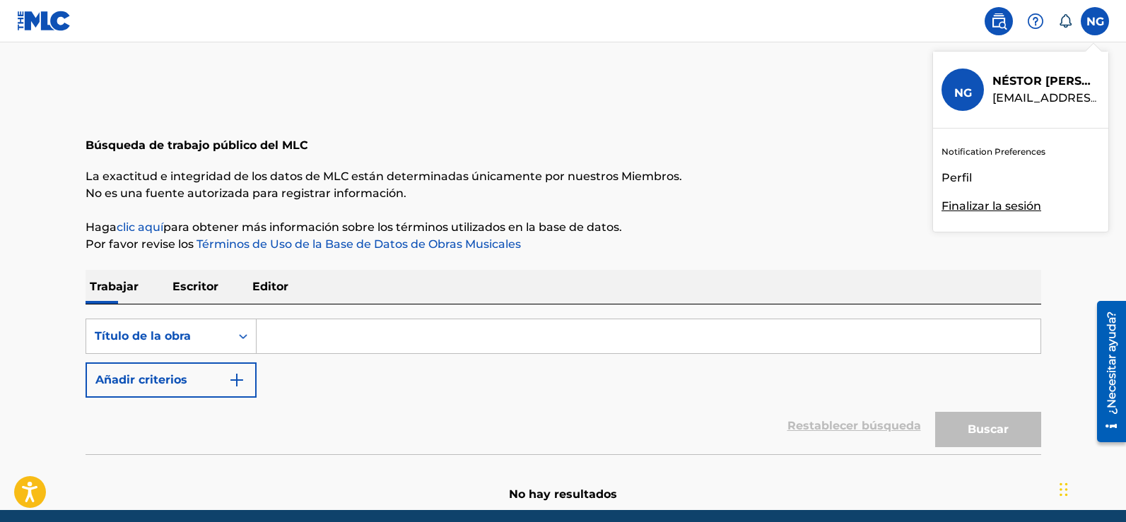
click at [857, 143] on div "Búsqueda de trabajo público del MLC" at bounding box center [564, 129] width 956 height 103
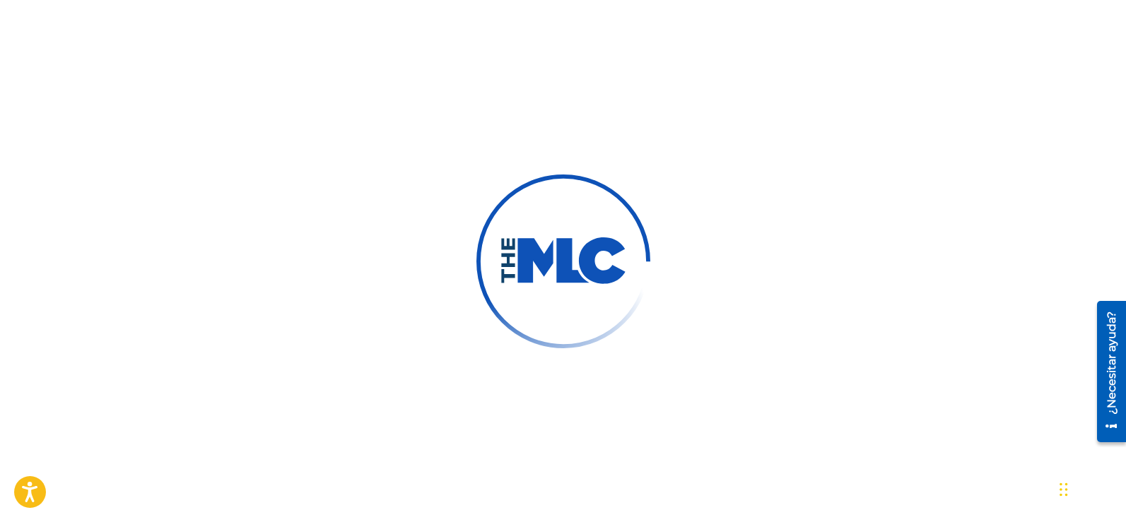
scroll to position [283, 0]
